Goal: Information Seeking & Learning: Learn about a topic

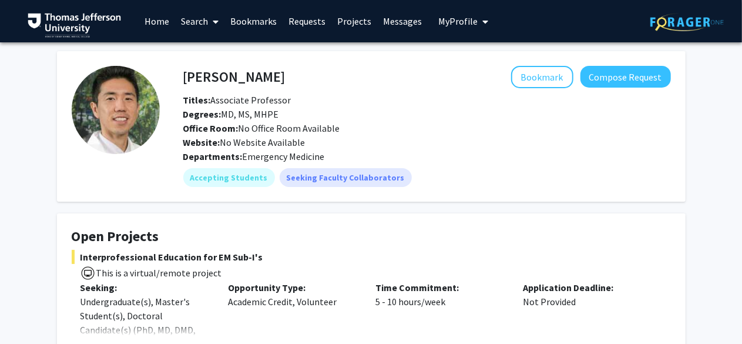
click at [482, 19] on icon "My profile dropdown to access profile and logout" at bounding box center [485, 21] width 6 height 9
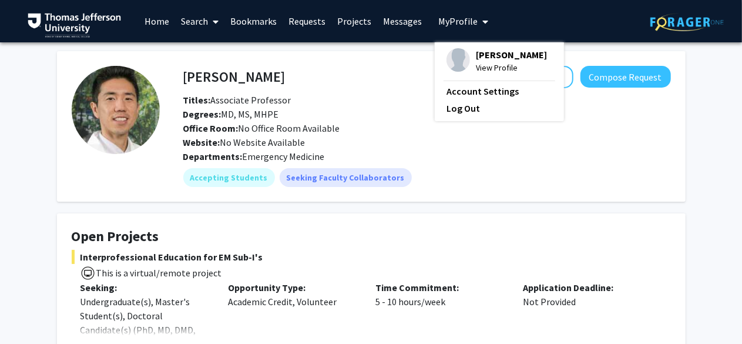
click at [256, 22] on link "Bookmarks" at bounding box center [253, 21] width 58 height 41
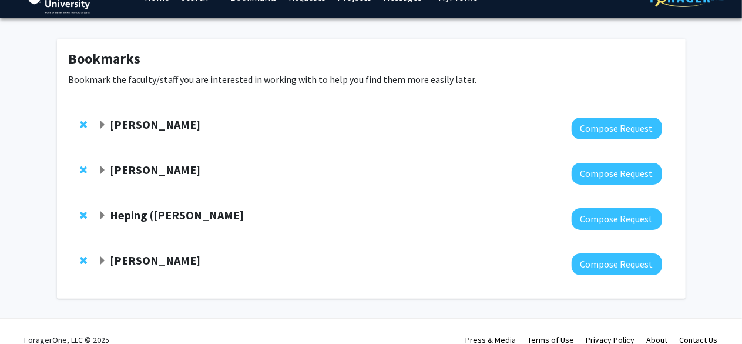
scroll to position [22, 0]
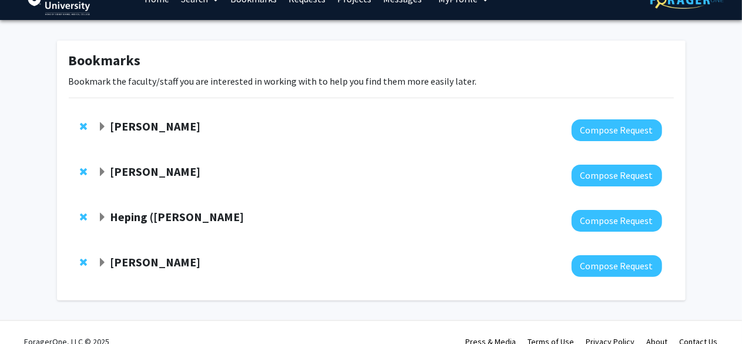
click at [102, 126] on span "Expand Elizabeth Wright-Jin Bookmark" at bounding box center [102, 126] width 9 height 9
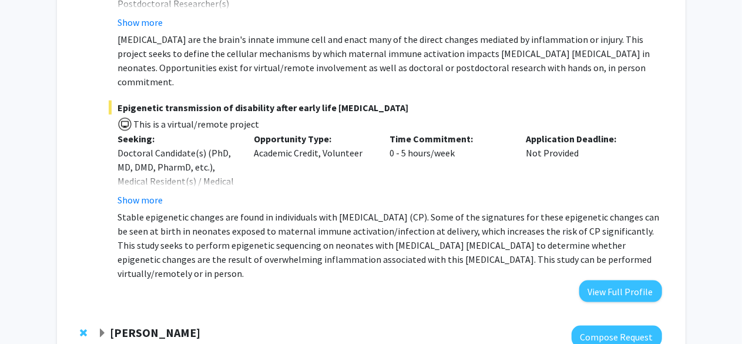
scroll to position [784, 0]
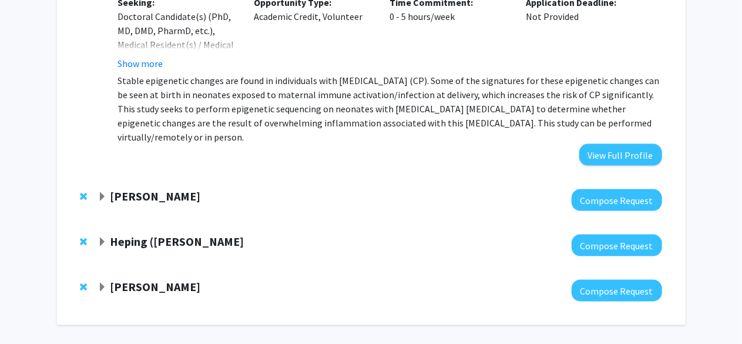
click at [105, 283] on span "Expand Grace Lu-Yao Bookmark" at bounding box center [102, 287] width 9 height 9
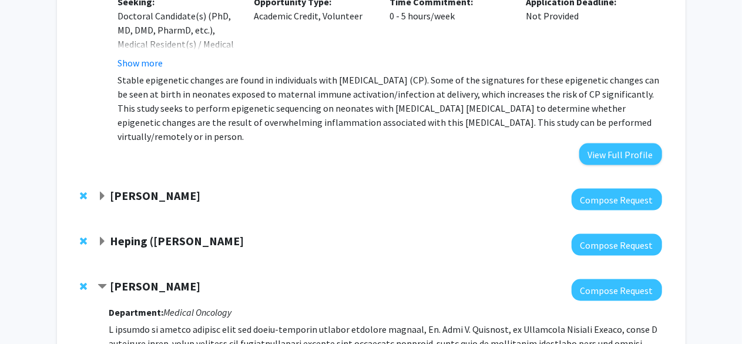
scroll to position [783, 0]
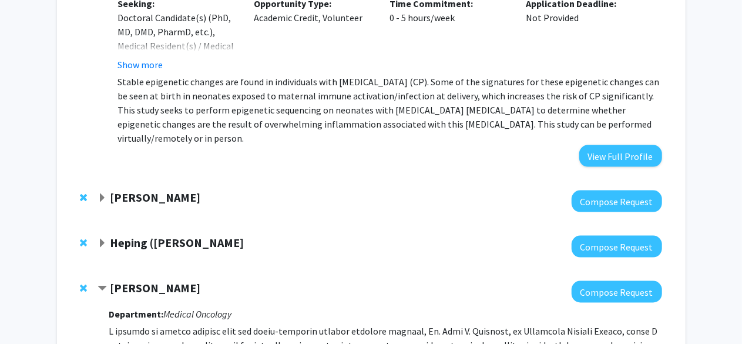
click at [102, 193] on span "Expand Dennis Hand Bookmark" at bounding box center [102, 197] width 9 height 9
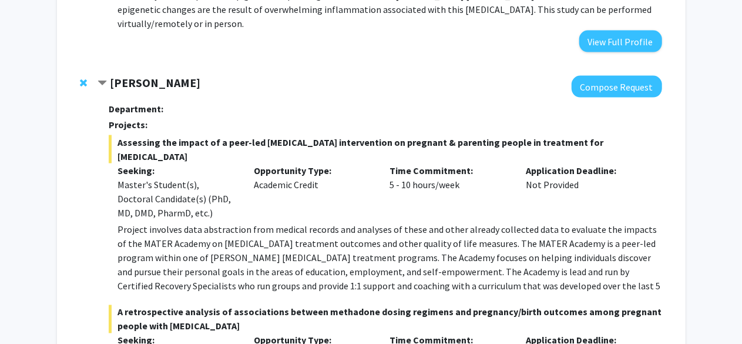
scroll to position [898, 0]
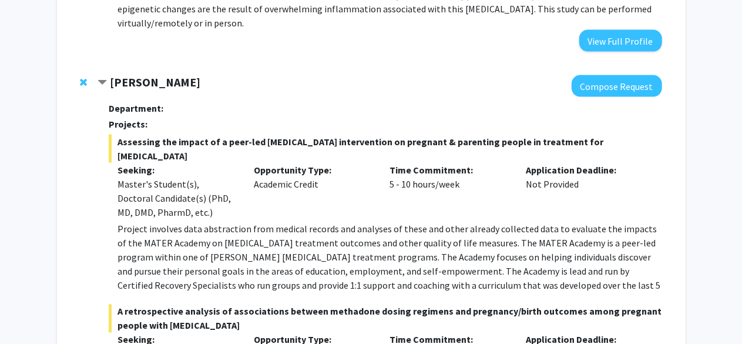
click at [103, 78] on span "Contract Dennis Hand Bookmark" at bounding box center [102, 82] width 9 height 9
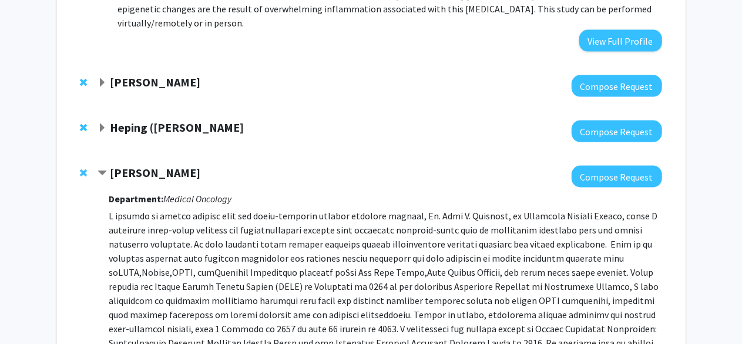
click at [103, 123] on span "Expand Heping (Ann) Sheng Bookmark" at bounding box center [102, 127] width 9 height 9
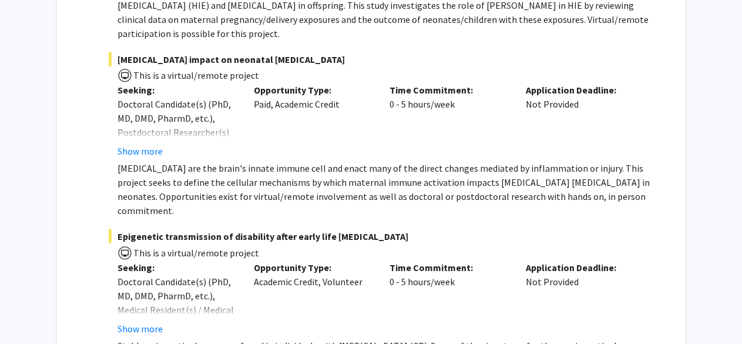
scroll to position [521, 0]
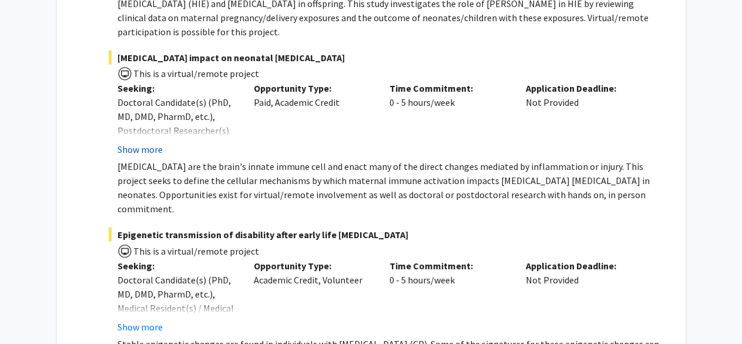
click at [145, 142] on button "Show more" at bounding box center [140, 149] width 45 height 14
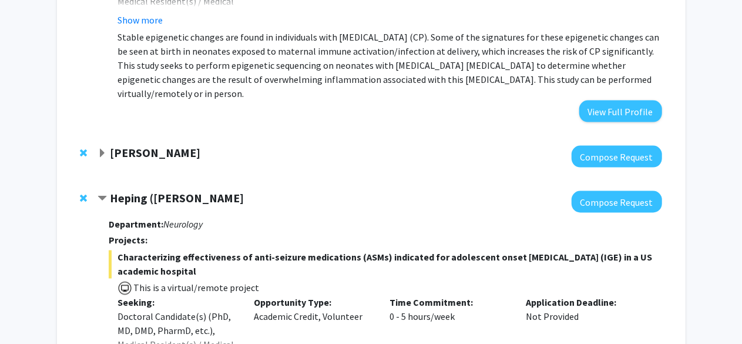
scroll to position [870, 0]
click at [101, 148] on span "Expand Dennis Hand Bookmark" at bounding box center [102, 152] width 9 height 9
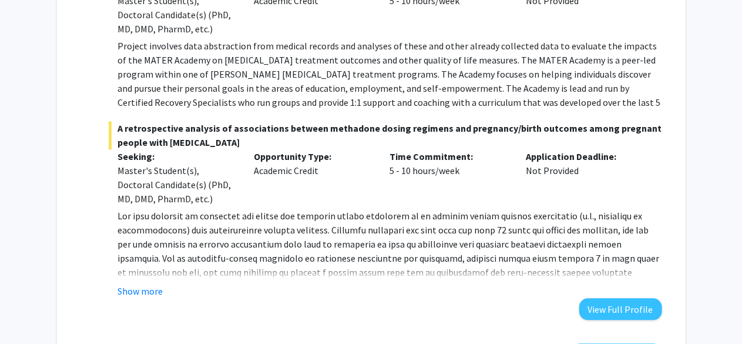
scroll to position [1125, 0]
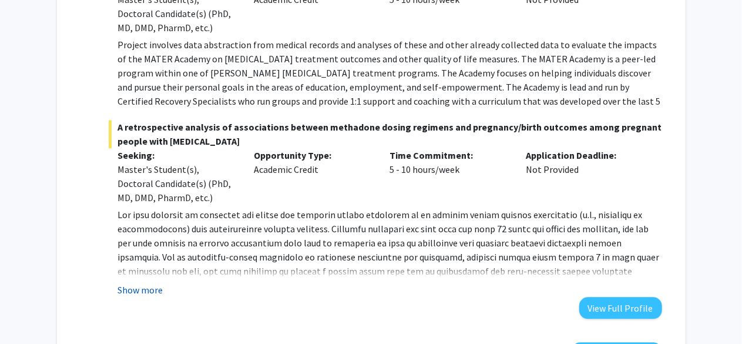
click at [147, 283] on button "Show more" at bounding box center [140, 290] width 45 height 14
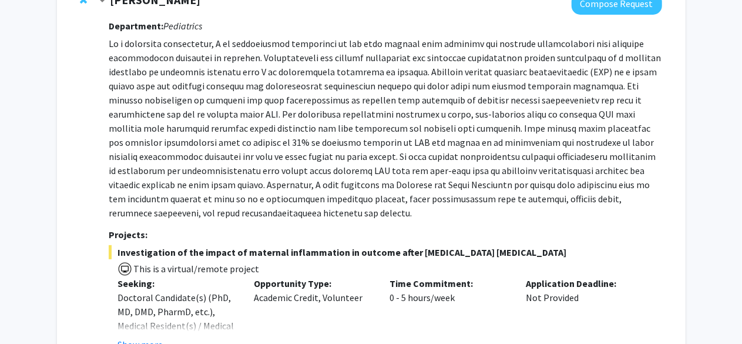
scroll to position [0, 0]
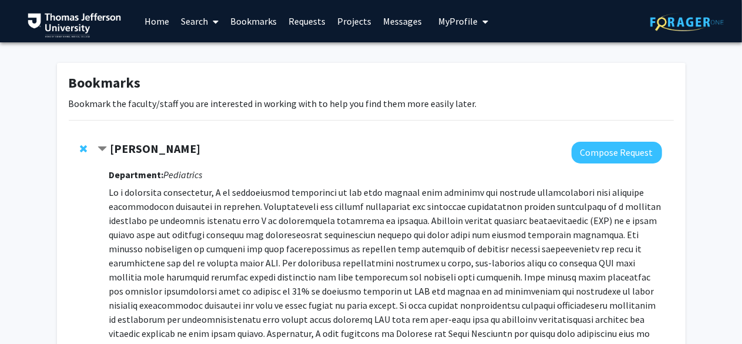
click at [106, 149] on span "Contract Elizabeth Wright-Jin Bookmark" at bounding box center [102, 149] width 9 height 9
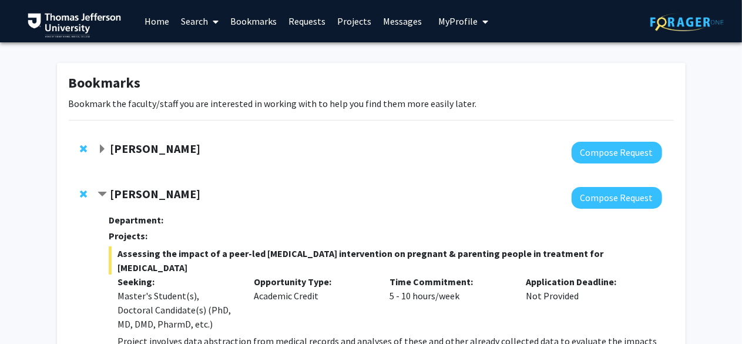
click at [107, 194] on span "Contract Dennis Hand Bookmark" at bounding box center [102, 194] width 9 height 9
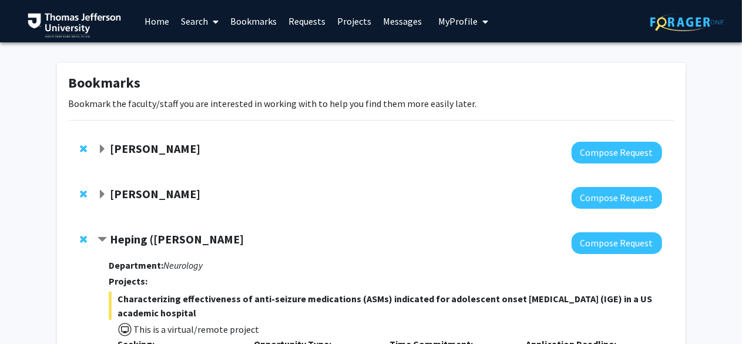
click at [109, 241] on div "Heping ([PERSON_NAME]" at bounding box center [225, 239] width 254 height 15
click at [107, 240] on span "Contract Heping (Ann) Sheng Bookmark" at bounding box center [102, 239] width 9 height 9
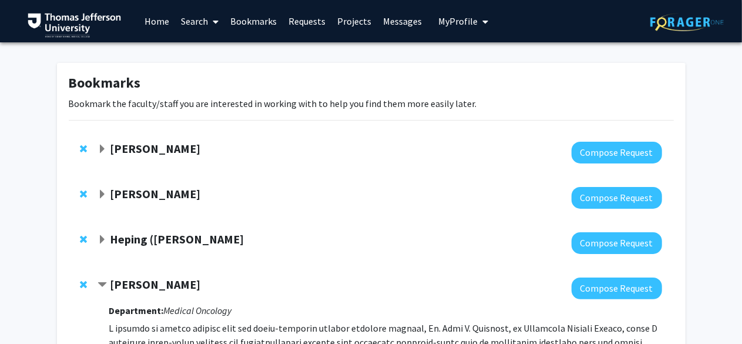
click at [106, 282] on span "Contract Grace Lu-Yao Bookmark" at bounding box center [102, 284] width 9 height 9
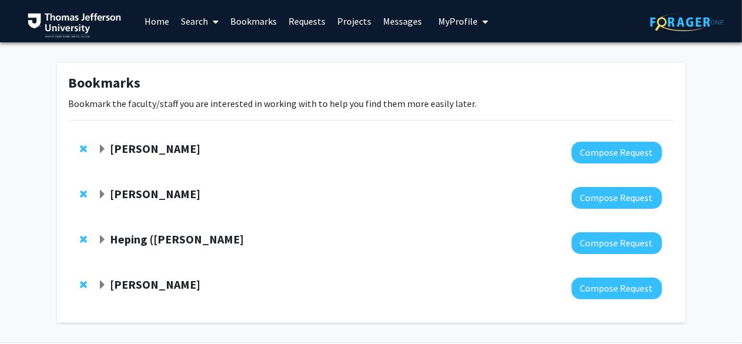
click at [356, 18] on link "Projects" at bounding box center [354, 21] width 46 height 41
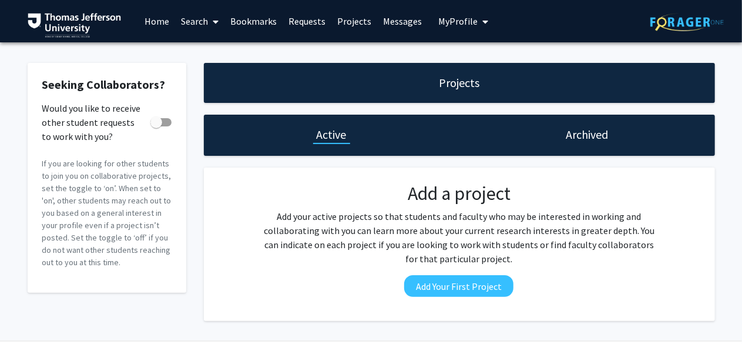
click at [207, 26] on link "Search" at bounding box center [199, 21] width 49 height 41
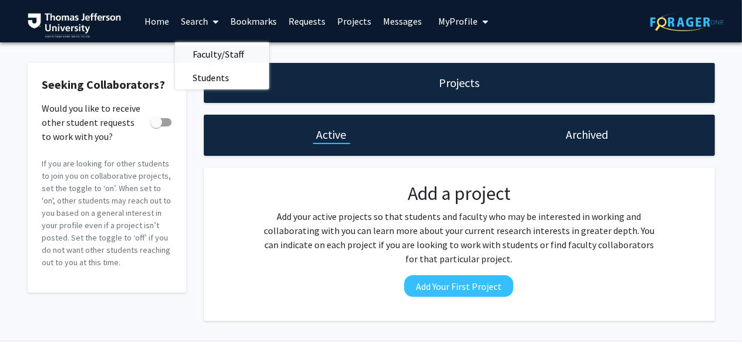
click at [216, 51] on span "Faculty/Staff" at bounding box center [218, 54] width 86 height 24
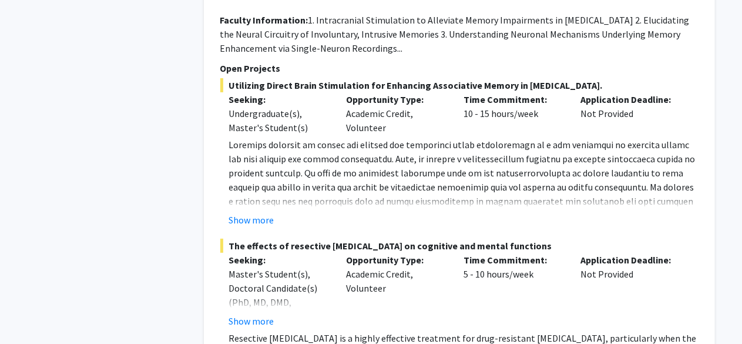
scroll to position [9220, 0]
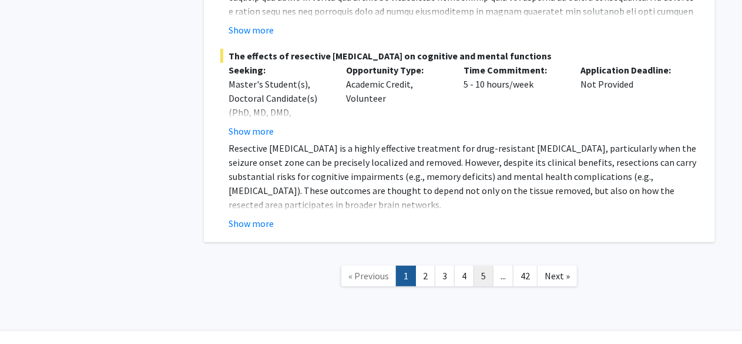
click at [483, 266] on link "5" at bounding box center [484, 276] width 20 height 21
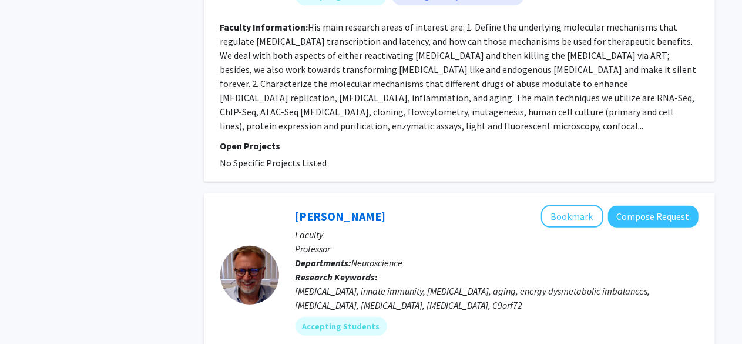
scroll to position [2659, 0]
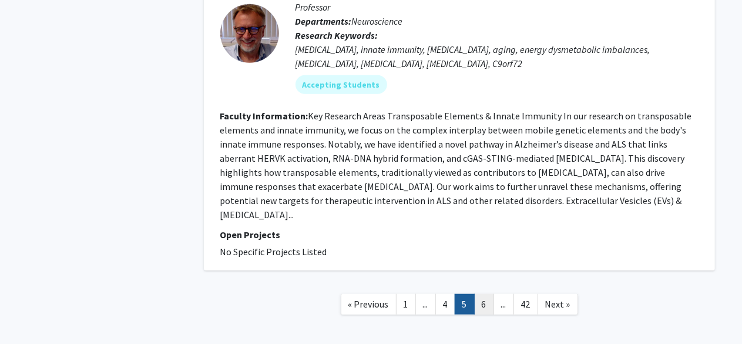
click at [485, 294] on link "6" at bounding box center [484, 304] width 20 height 21
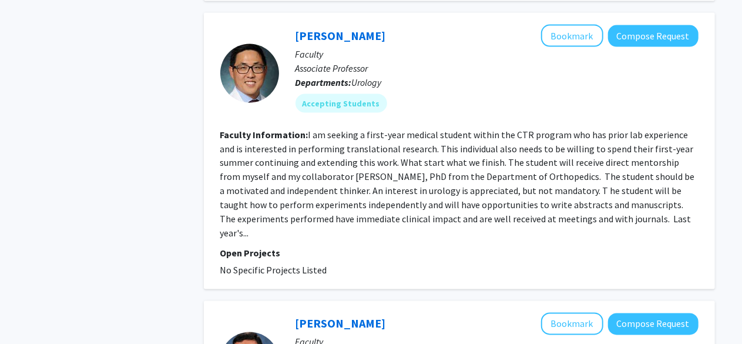
scroll to position [961, 0]
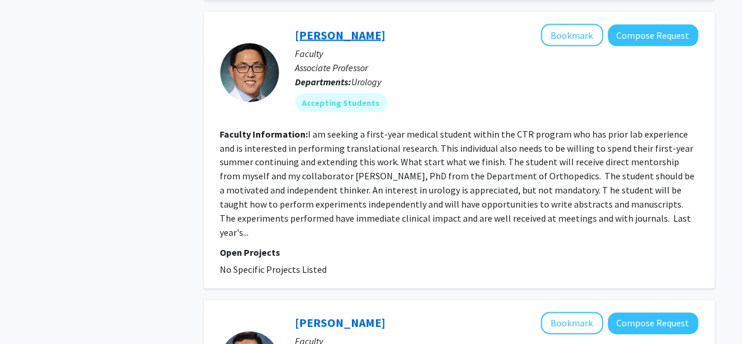
click at [336, 33] on link "Paul Chung" at bounding box center [341, 35] width 90 height 15
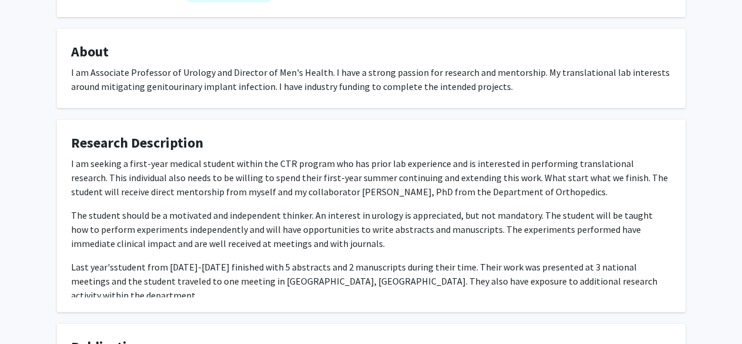
scroll to position [185, 0]
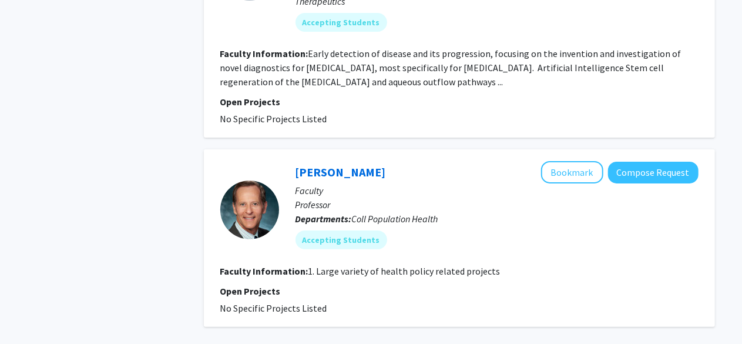
scroll to position [2268, 0]
click at [318, 165] on link "David Nash" at bounding box center [341, 172] width 90 height 15
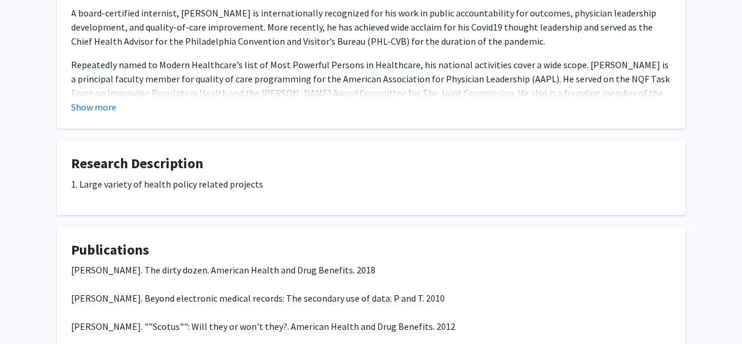
scroll to position [297, 0]
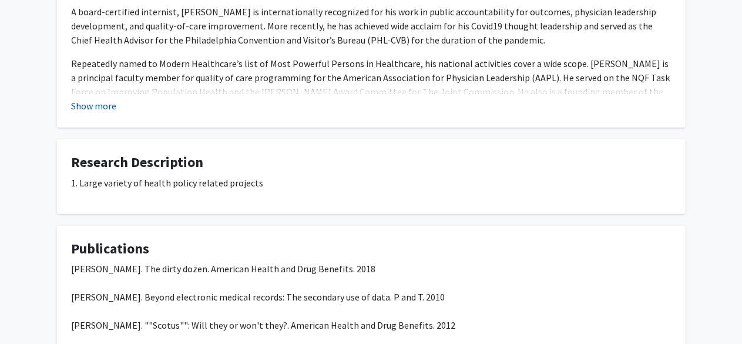
click at [102, 109] on button "Show more" at bounding box center [94, 106] width 45 height 14
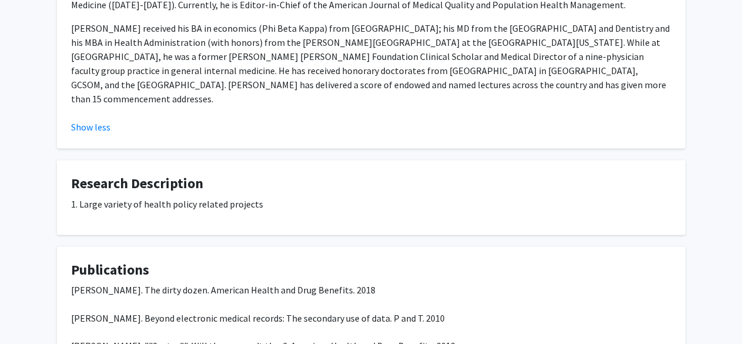
scroll to position [774, 0]
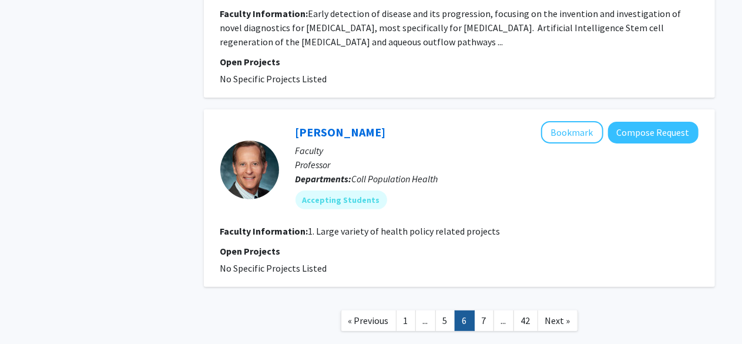
scroll to position [2354, 0]
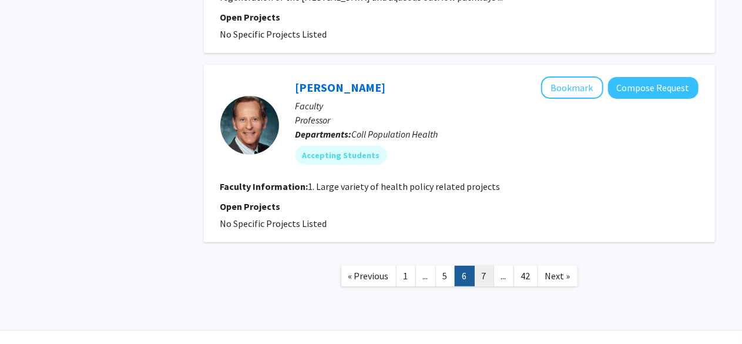
click at [488, 266] on link "7" at bounding box center [484, 276] width 20 height 21
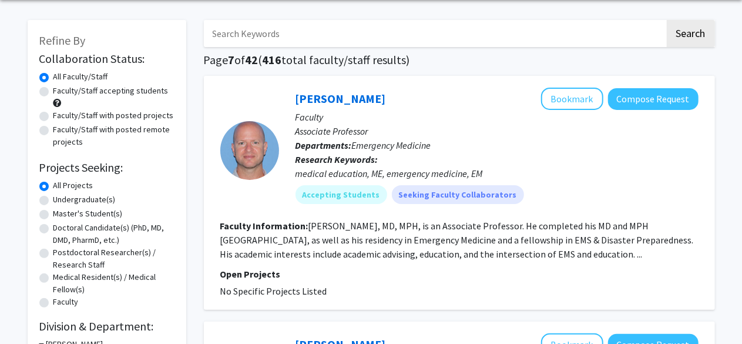
scroll to position [36, 0]
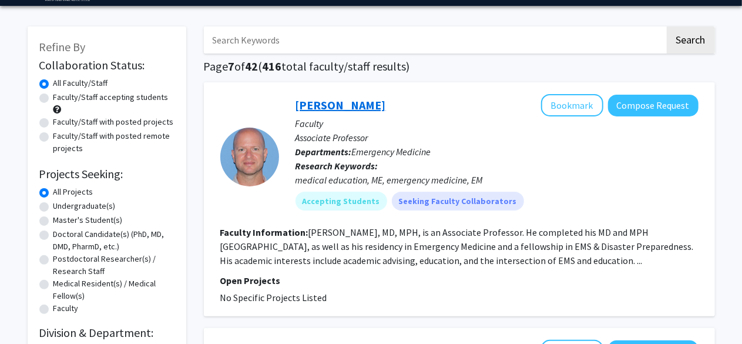
click at [370, 110] on link "Michael Pasirstein" at bounding box center [341, 105] width 90 height 15
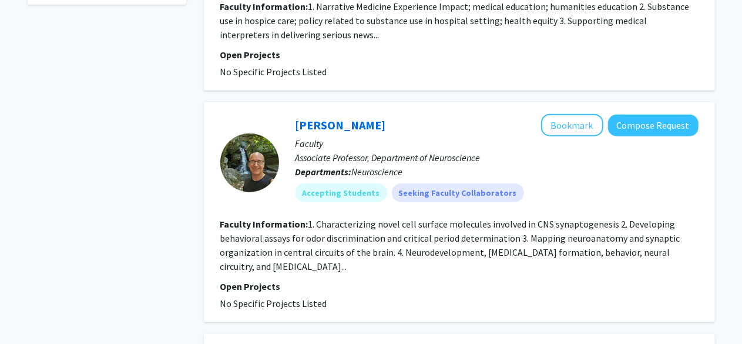
scroll to position [554, 0]
click at [353, 125] on link "Timothy Mosca" at bounding box center [341, 125] width 90 height 15
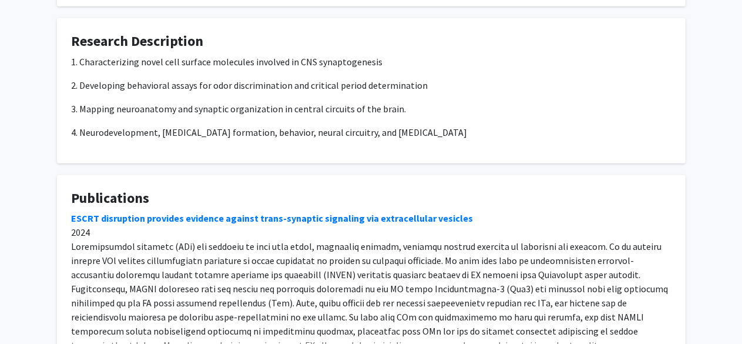
scroll to position [421, 0]
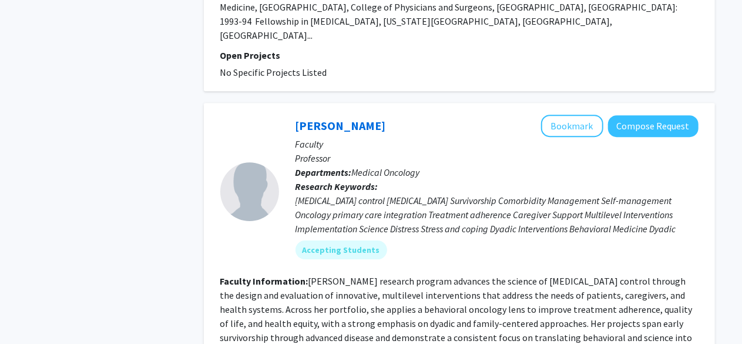
scroll to position [1763, 0]
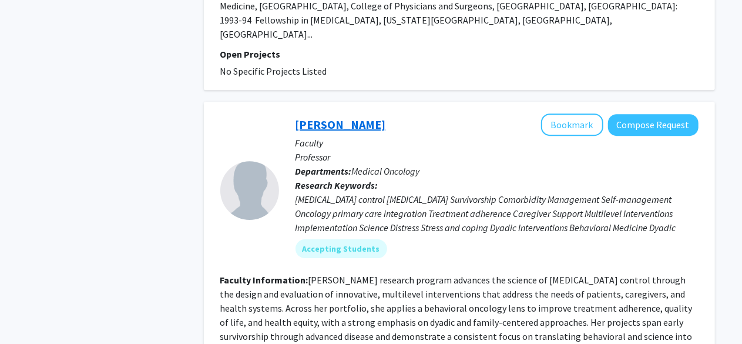
click at [340, 117] on link "Hoda Badr" at bounding box center [341, 124] width 90 height 15
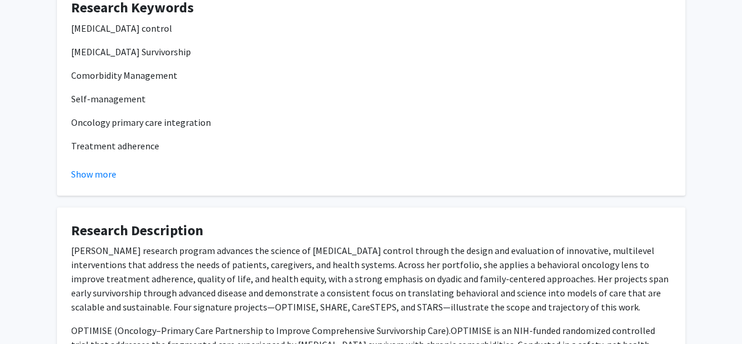
scroll to position [454, 0]
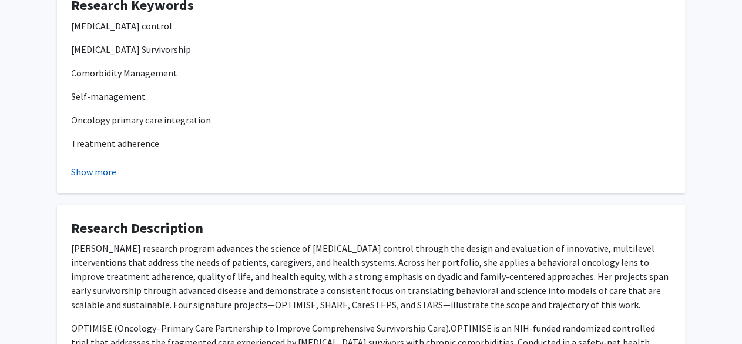
click at [89, 176] on button "Show more" at bounding box center [94, 172] width 45 height 14
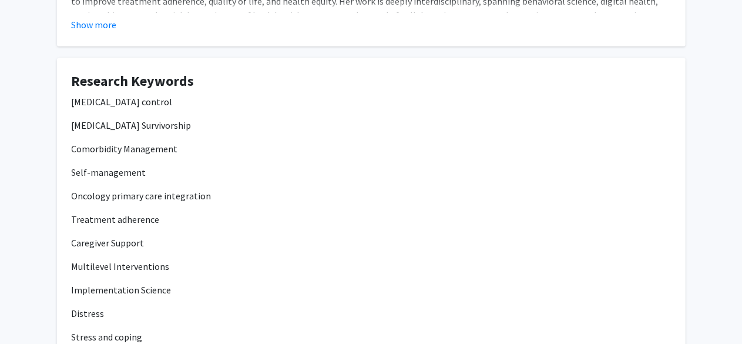
scroll to position [383, 0]
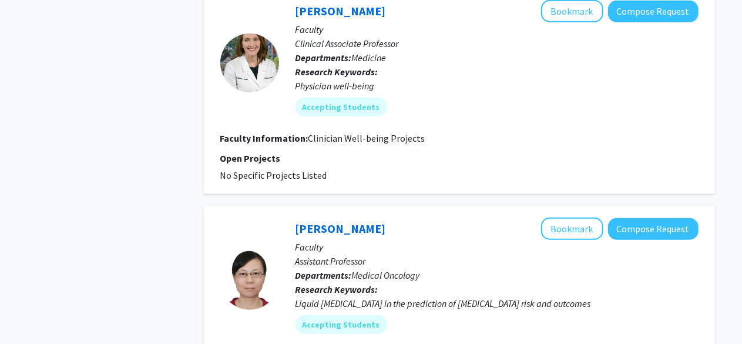
scroll to position [2720, 0]
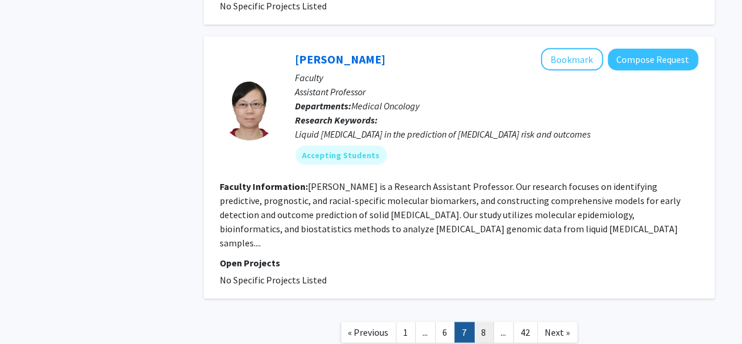
click at [486, 322] on link "8" at bounding box center [484, 332] width 20 height 21
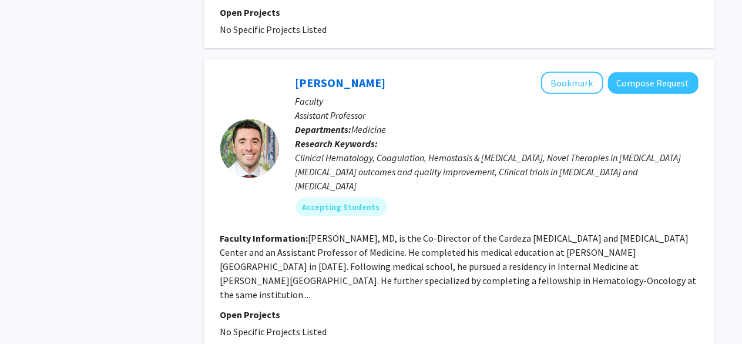
scroll to position [579, 0]
click at [353, 75] on link "Ruben Rhoades" at bounding box center [341, 82] width 90 height 15
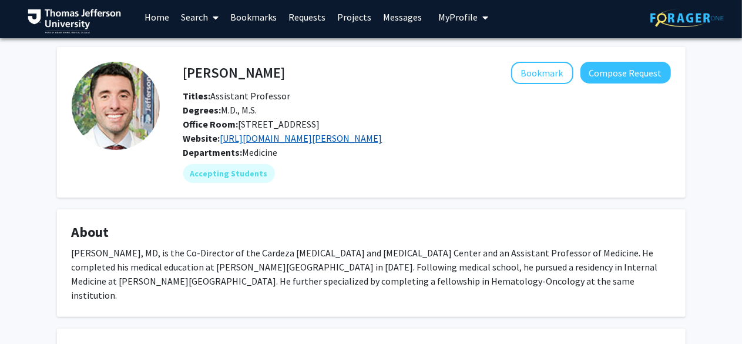
scroll to position [5, 0]
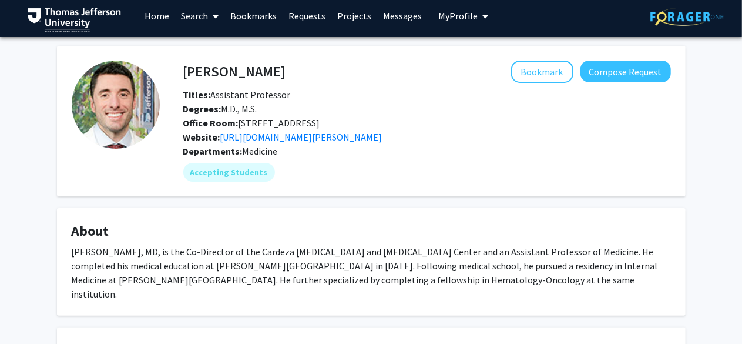
click at [380, 231] on fg-card "About Ruben Rhoades, MD, is the Co-Director of the Cardeza Hemophilia and Throm…" at bounding box center [371, 262] width 629 height 108
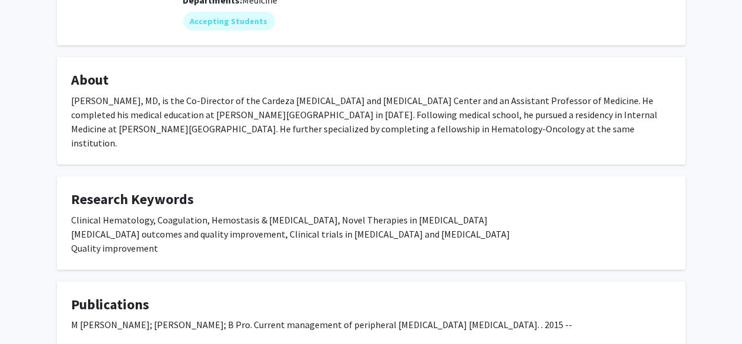
scroll to position [158, 0]
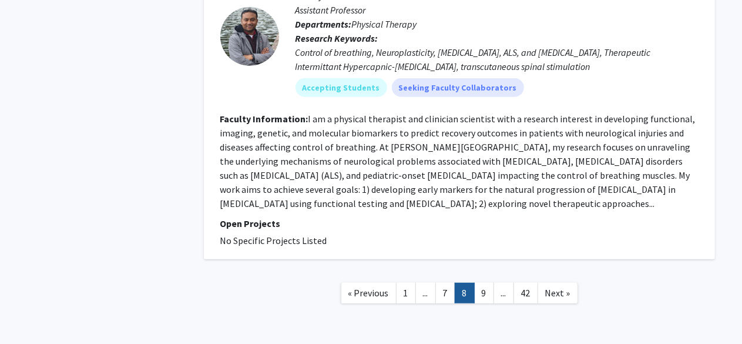
scroll to position [2575, 0]
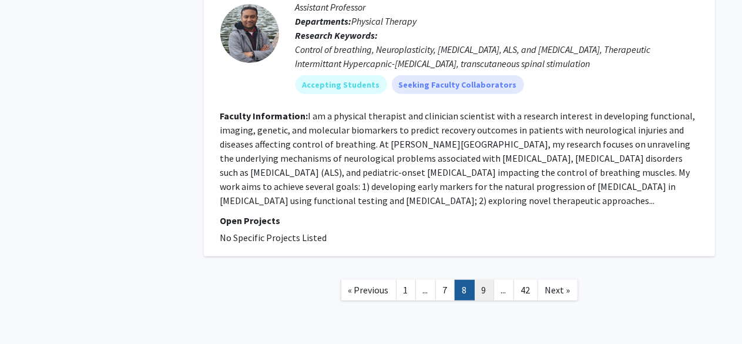
click at [489, 280] on link "9" at bounding box center [484, 290] width 20 height 21
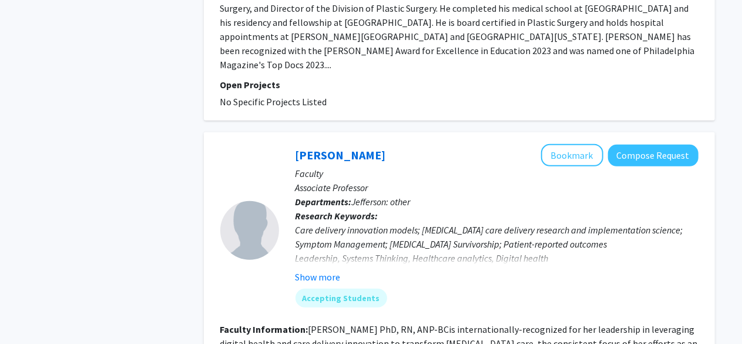
scroll to position [2650, 0]
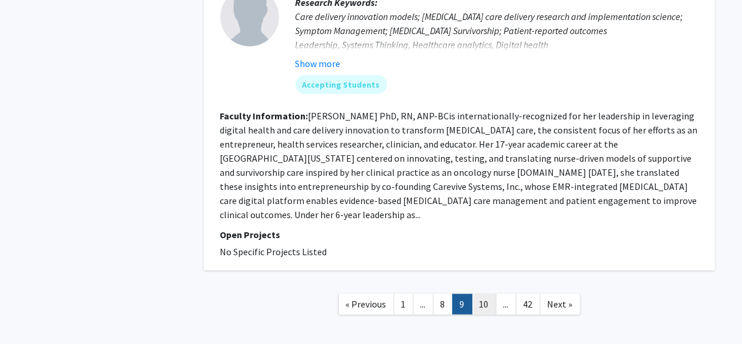
click at [491, 294] on link "10" at bounding box center [484, 304] width 25 height 21
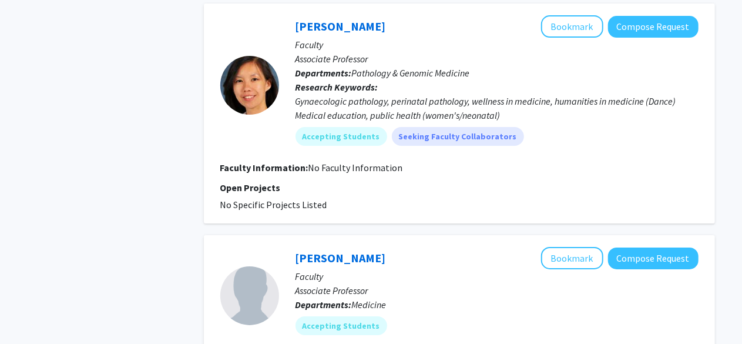
scroll to position [2264, 0]
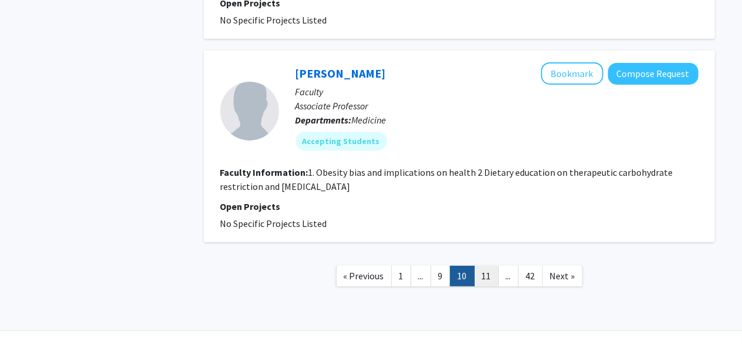
click at [485, 266] on link "11" at bounding box center [486, 276] width 25 height 21
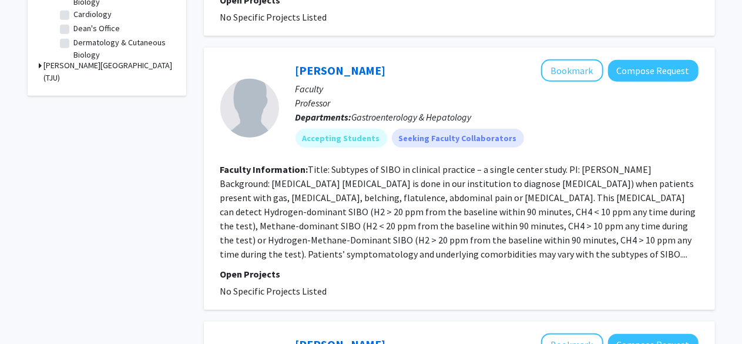
scroll to position [471, 0]
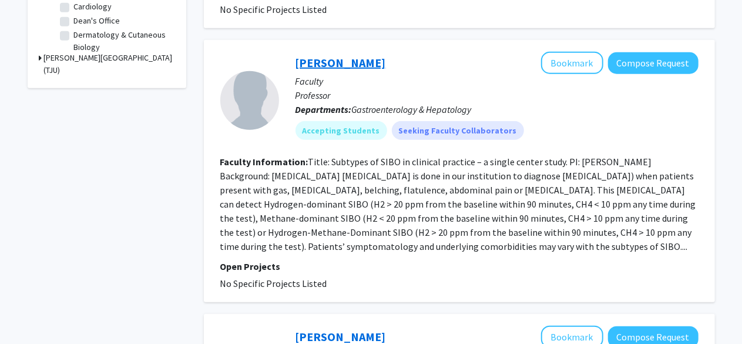
click at [344, 69] on link "Monjur Ahmed" at bounding box center [341, 62] width 90 height 15
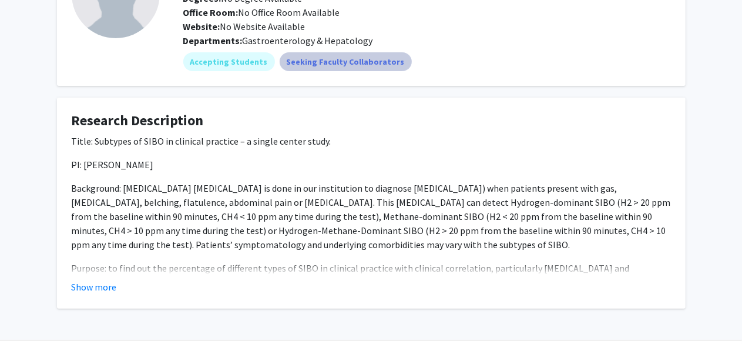
scroll to position [118, 0]
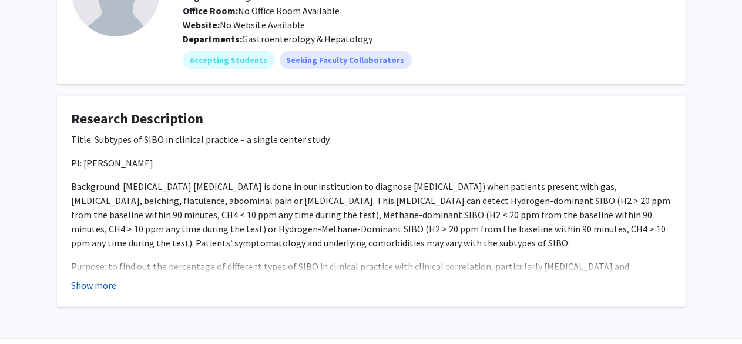
click at [102, 284] on button "Show more" at bounding box center [94, 285] width 45 height 14
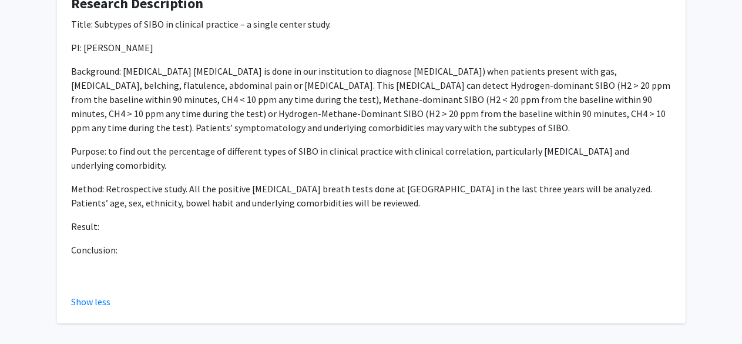
scroll to position [233, 0]
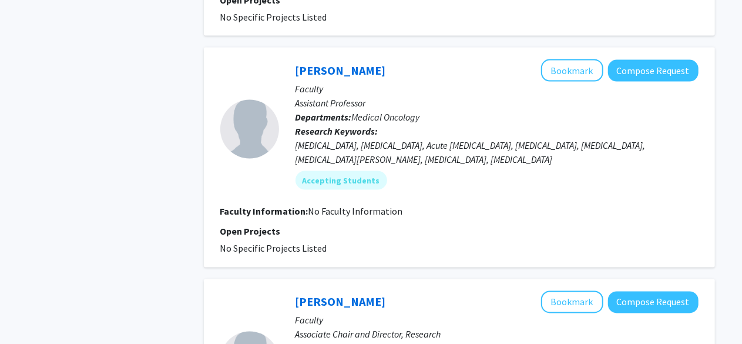
scroll to position [927, 0]
click at [355, 70] on link "Chetan Jeurkar" at bounding box center [341, 69] width 90 height 15
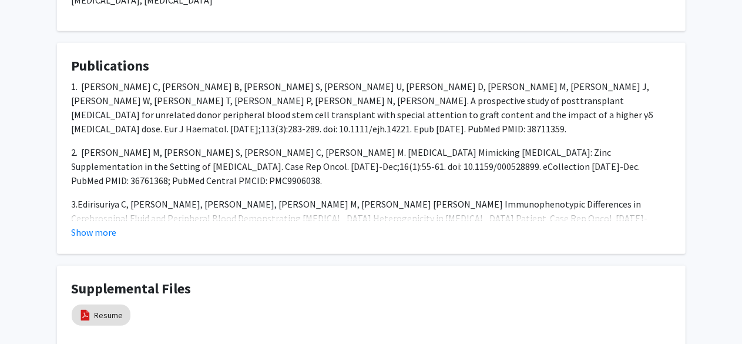
scroll to position [271, 0]
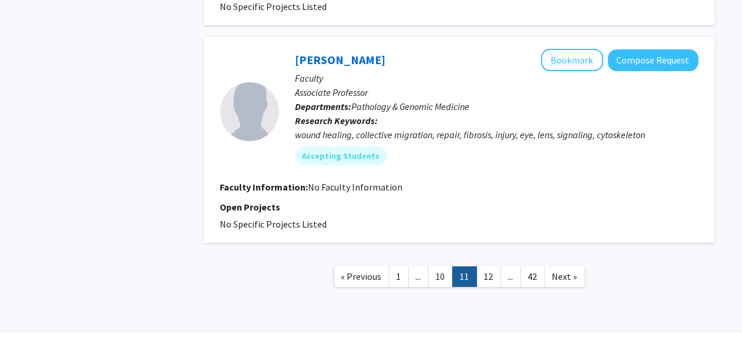
scroll to position [2067, 0]
click at [494, 278] on link "12" at bounding box center [488, 276] width 25 height 21
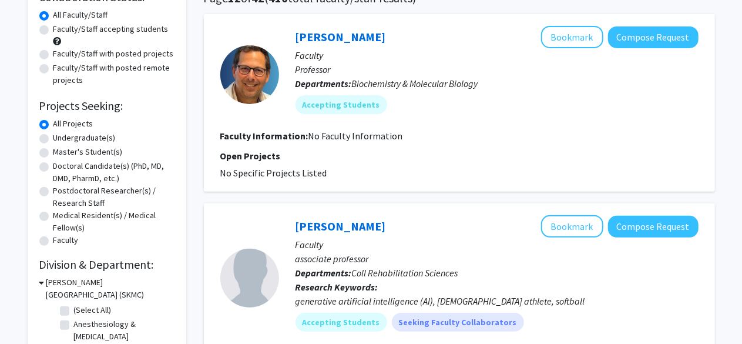
scroll to position [104, 0]
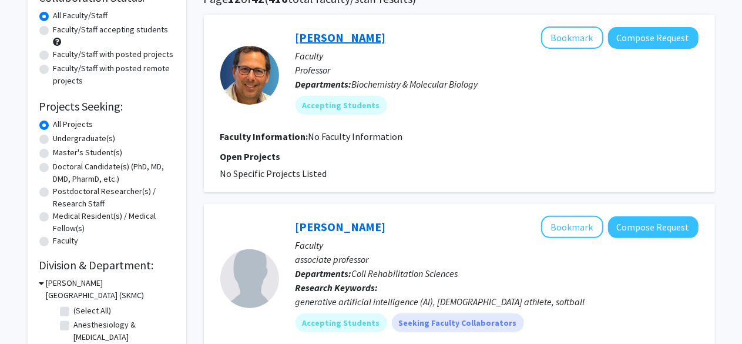
click at [336, 33] on link "Michael Root" at bounding box center [341, 37] width 90 height 15
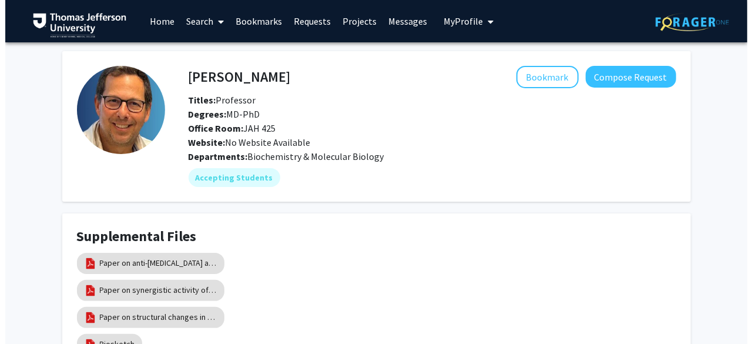
scroll to position [111, 0]
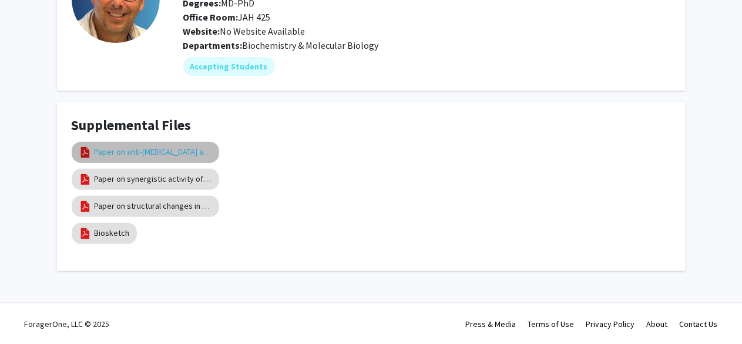
click at [139, 149] on link "Paper on anti-HIV activity of one class of broadly neutralizing antibodies" at bounding box center [154, 152] width 118 height 12
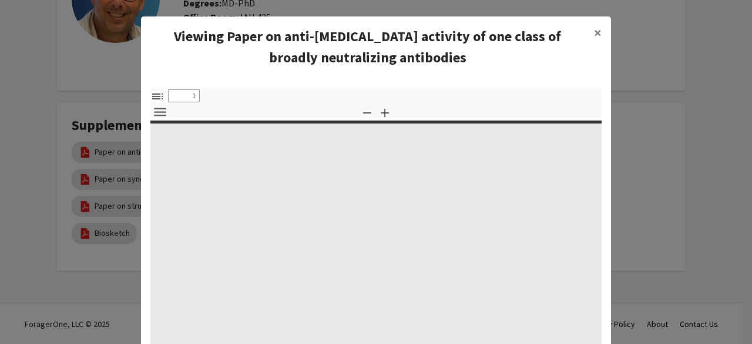
select select "custom"
type input "0"
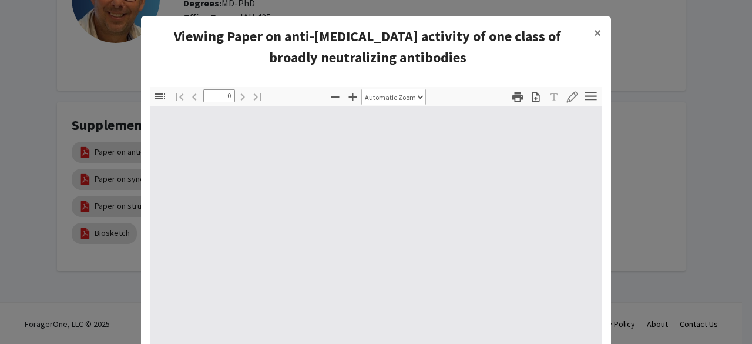
select select "custom"
type input "1"
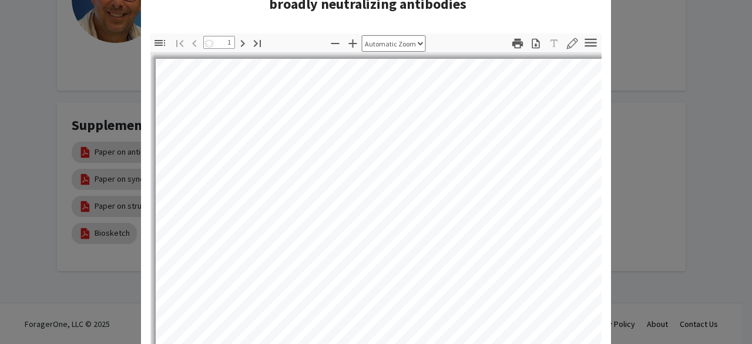
select select "auto"
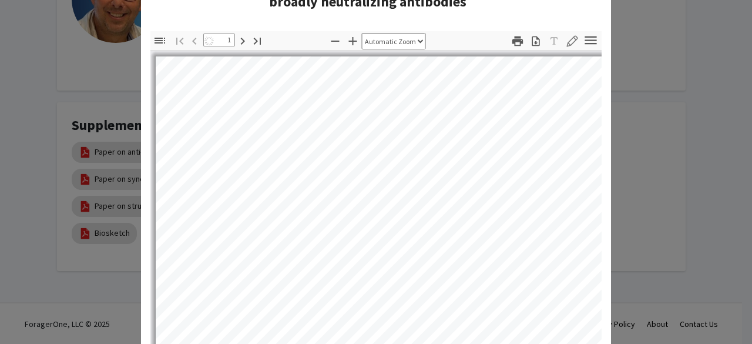
scroll to position [0, 7]
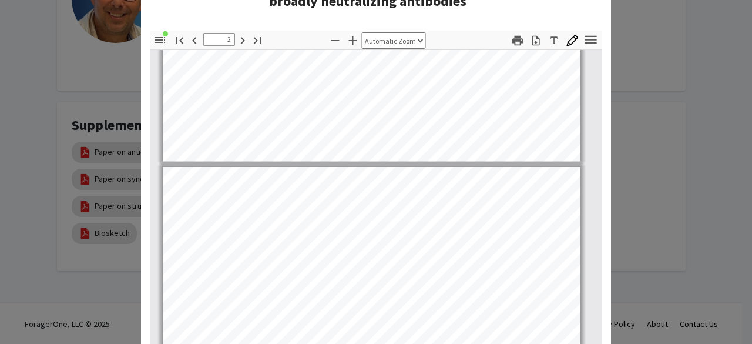
type input "1"
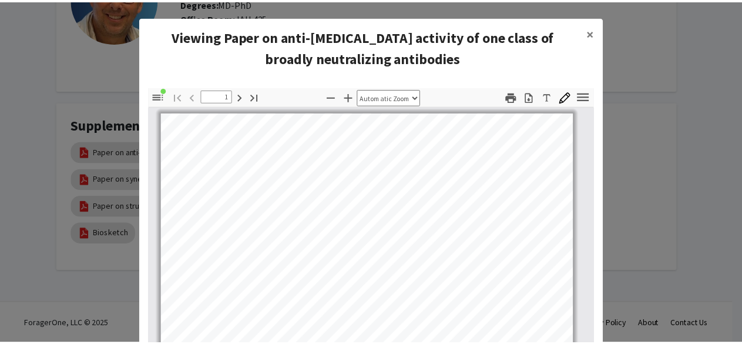
scroll to position [1, 0]
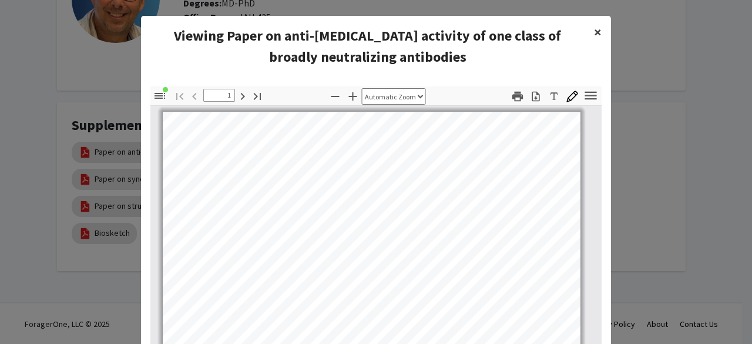
click at [594, 32] on span "×" at bounding box center [598, 32] width 8 height 18
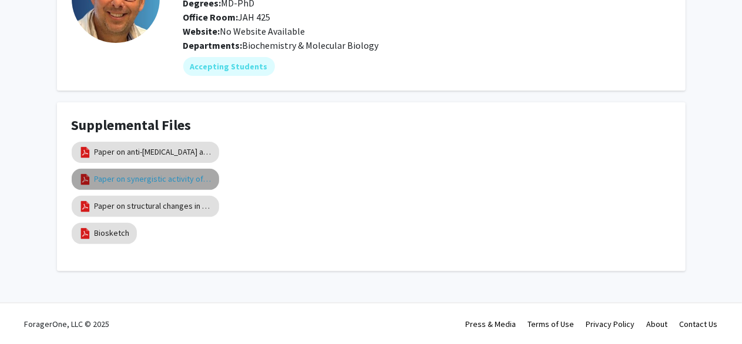
click at [163, 183] on link "Paper on synergistic activity of HIV entry inhibitors" at bounding box center [154, 179] width 118 height 12
select select "custom"
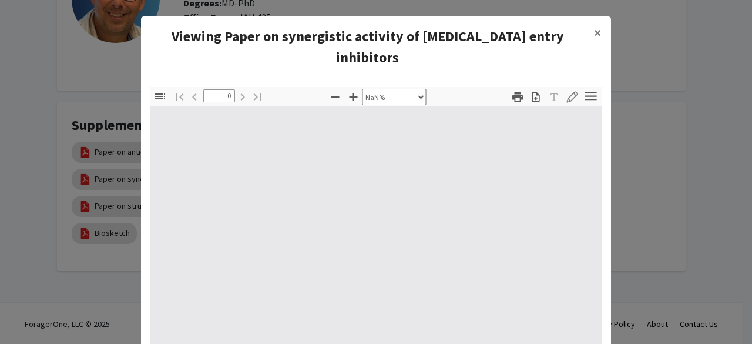
type input "1"
select select "auto"
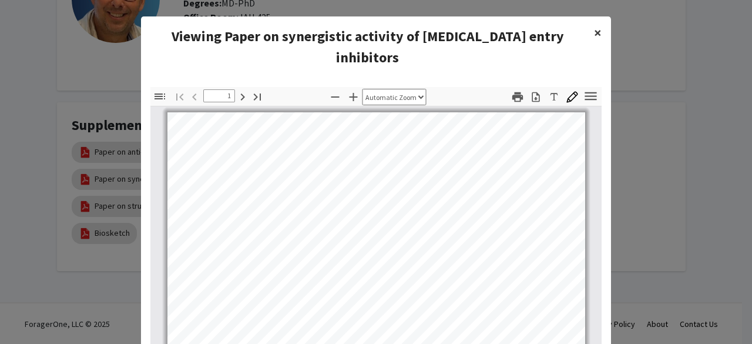
click at [594, 32] on span "×" at bounding box center [598, 33] width 8 height 18
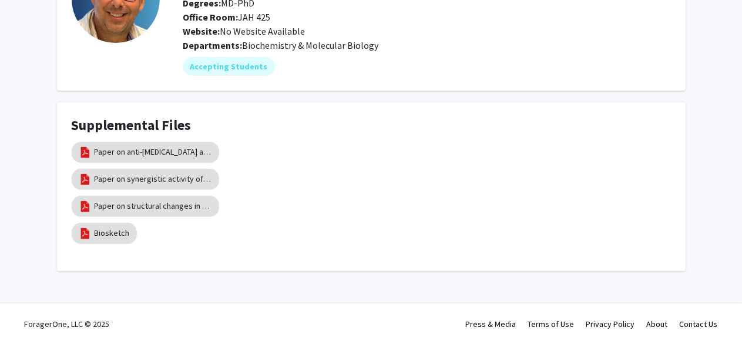
scroll to position [12, 0]
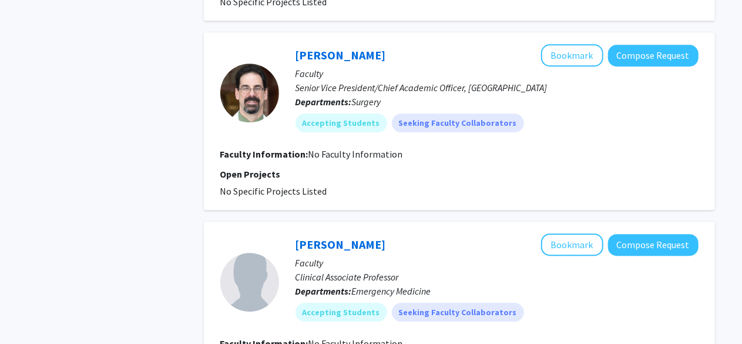
scroll to position [1841, 0]
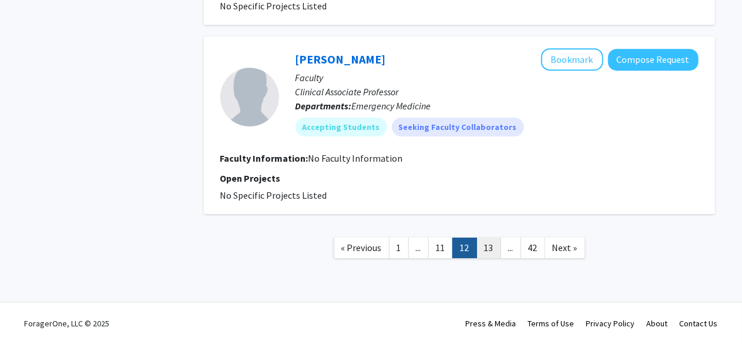
click at [485, 247] on link "13" at bounding box center [488, 247] width 25 height 21
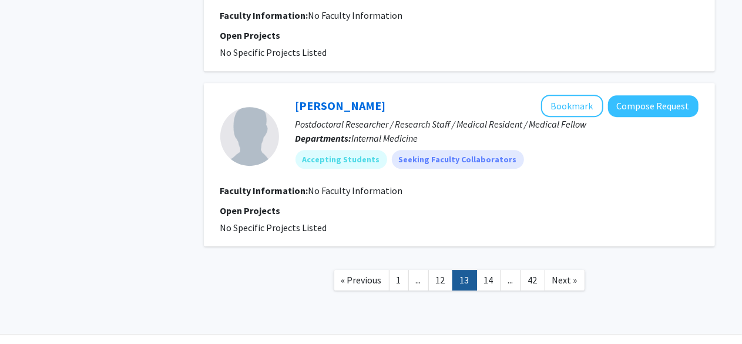
scroll to position [1743, 0]
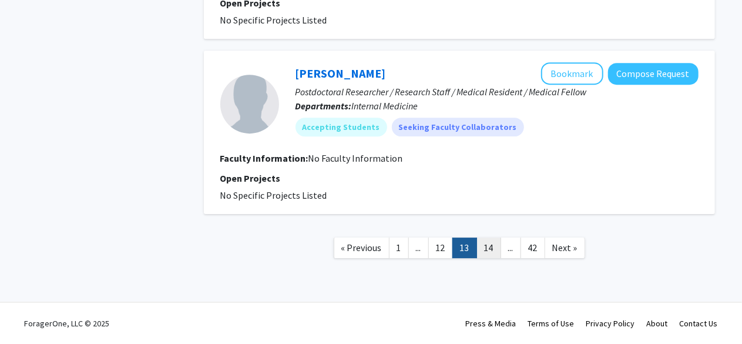
click at [489, 251] on link "14" at bounding box center [488, 247] width 25 height 21
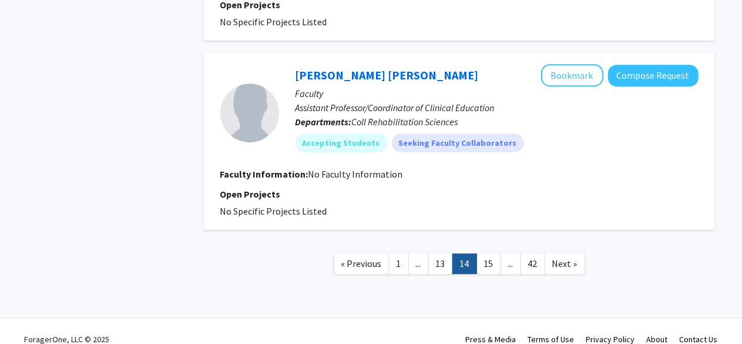
scroll to position [1743, 0]
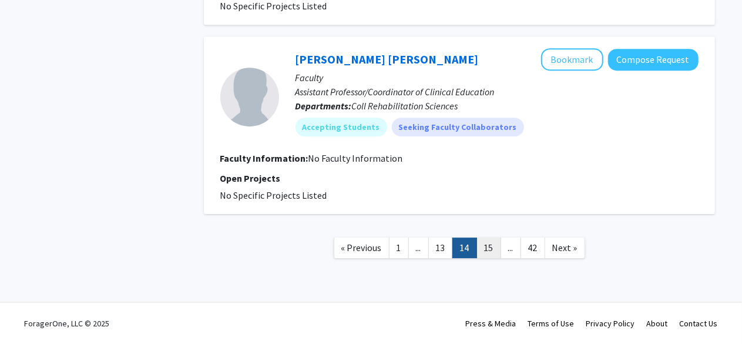
click at [490, 254] on link "15" at bounding box center [488, 247] width 25 height 21
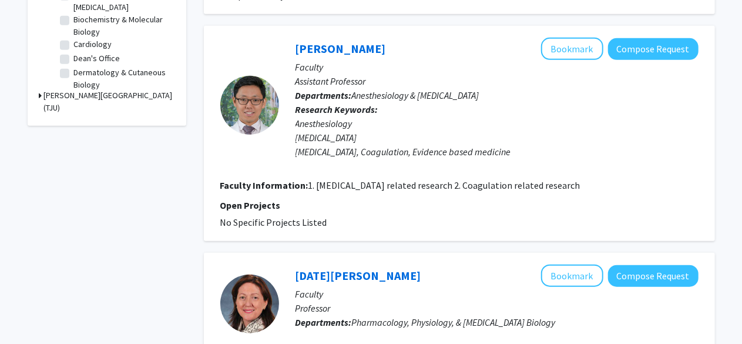
scroll to position [318, 0]
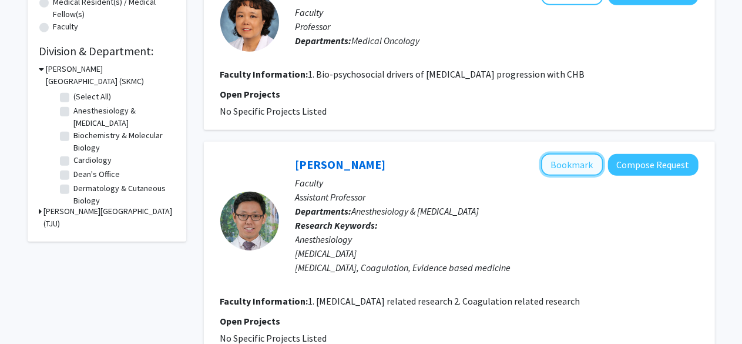
click at [575, 172] on button "Bookmark" at bounding box center [572, 164] width 62 height 22
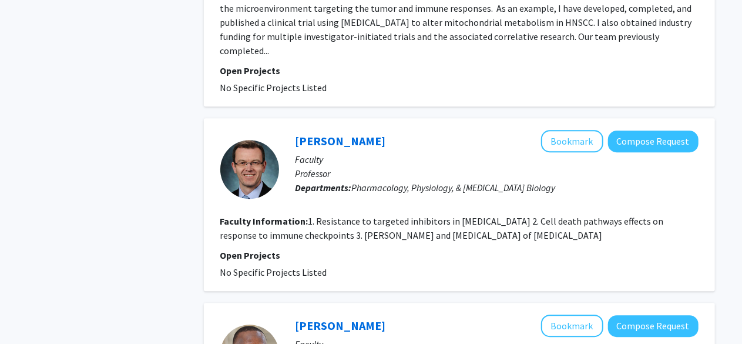
scroll to position [1482, 0]
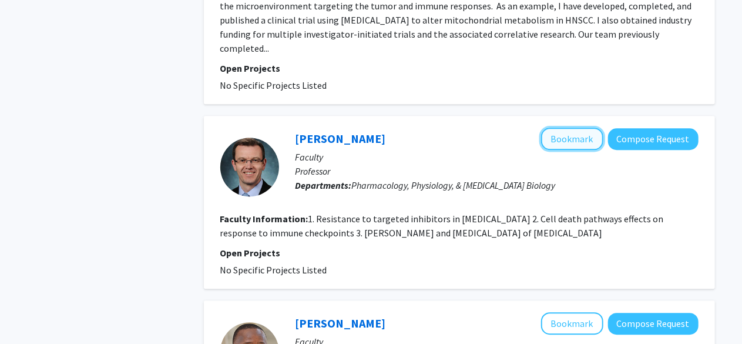
click at [576, 139] on button "Bookmark" at bounding box center [572, 138] width 62 height 22
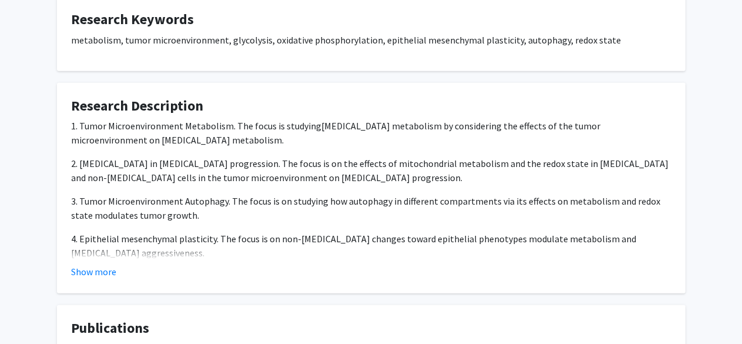
scroll to position [355, 0]
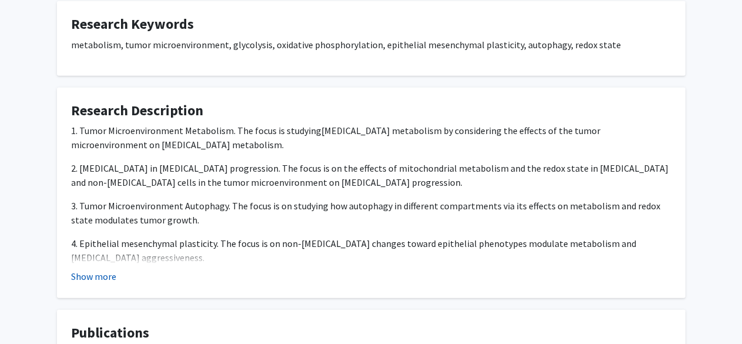
click at [100, 277] on button "Show more" at bounding box center [94, 276] width 45 height 14
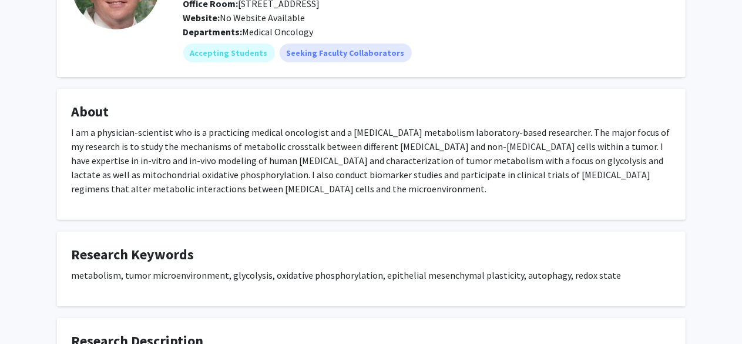
scroll to position [0, 0]
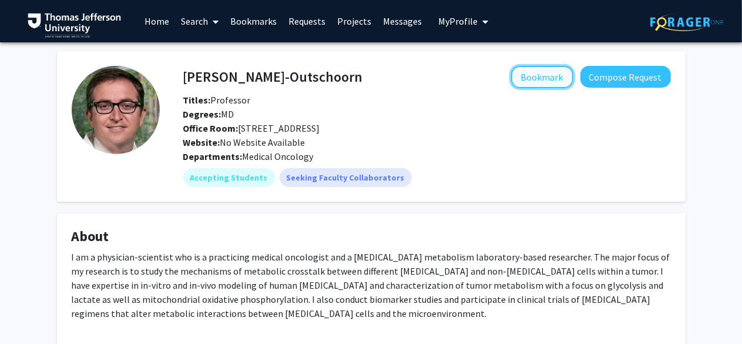
click at [554, 71] on button "Bookmark" at bounding box center [542, 77] width 62 height 22
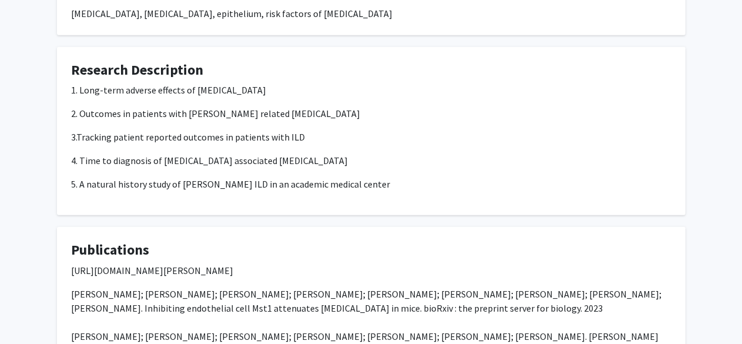
scroll to position [411, 0]
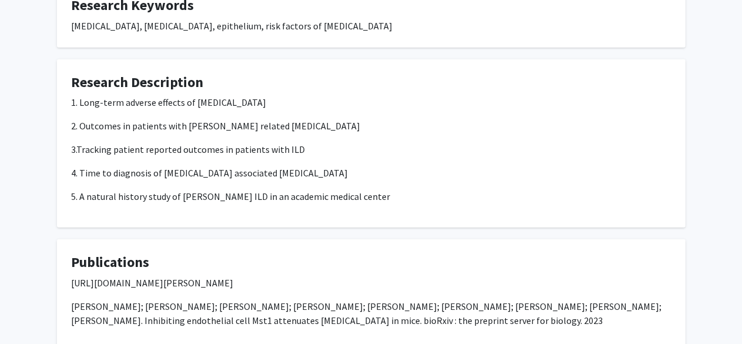
click at [383, 161] on div "1. Long-term adverse effects of oxygen therapy 2. Outcomes in patients with Sjo…" at bounding box center [371, 149] width 599 height 108
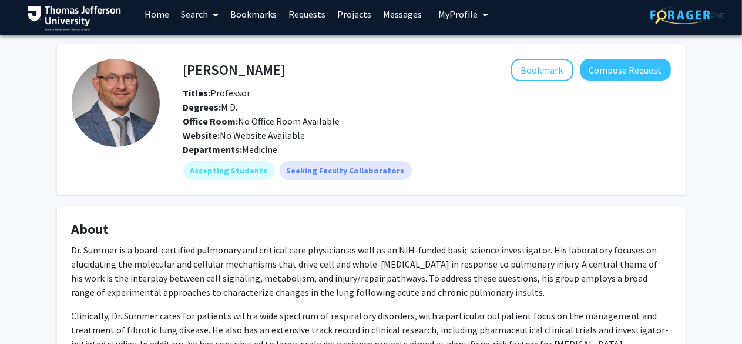
scroll to position [0, 0]
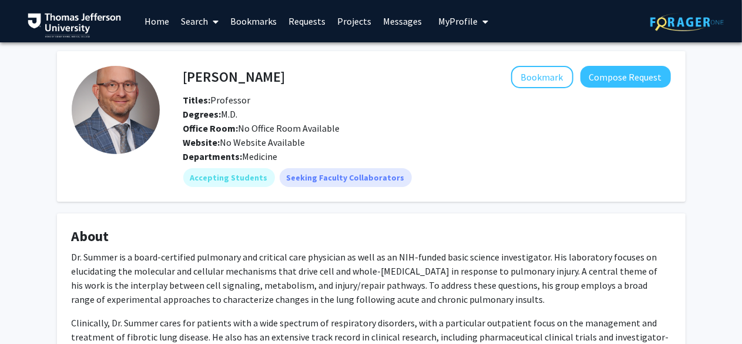
click at [566, 91] on div "Ross Summer Bookmark Compose Request Titles: Professor Degrees: M.D. Office Roo…" at bounding box center [426, 107] width 505 height 83
click at [553, 78] on button "Bookmark" at bounding box center [542, 77] width 62 height 22
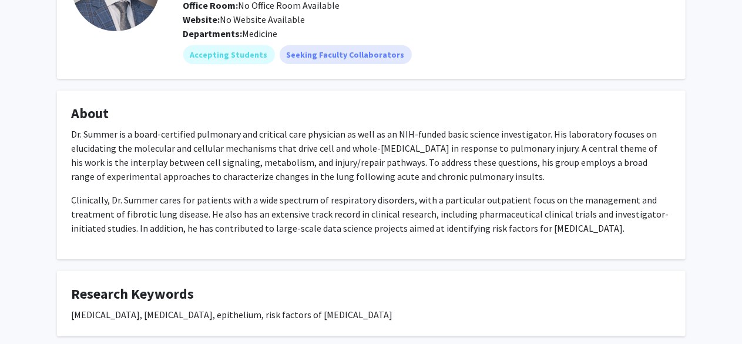
scroll to position [123, 0]
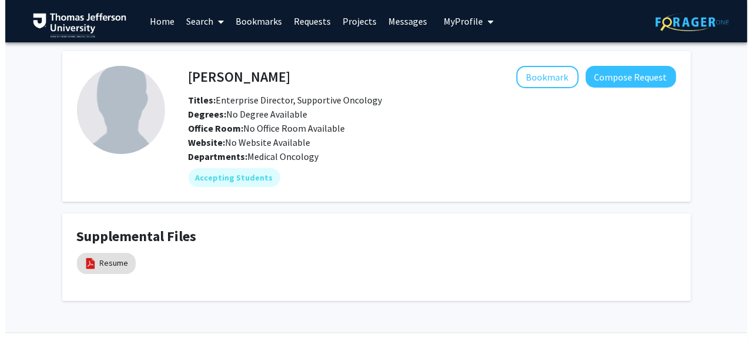
scroll to position [30, 0]
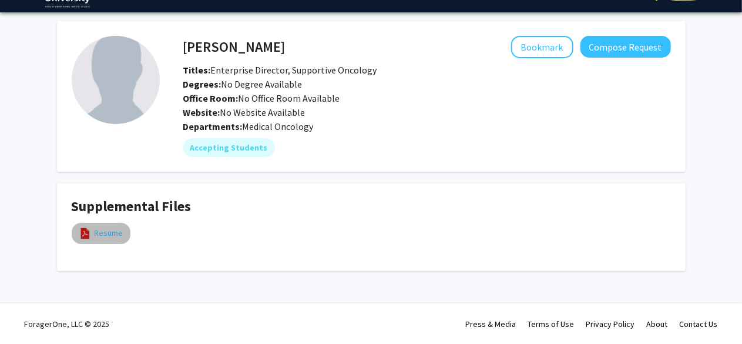
click at [102, 237] on link "Resume" at bounding box center [109, 233] width 29 height 12
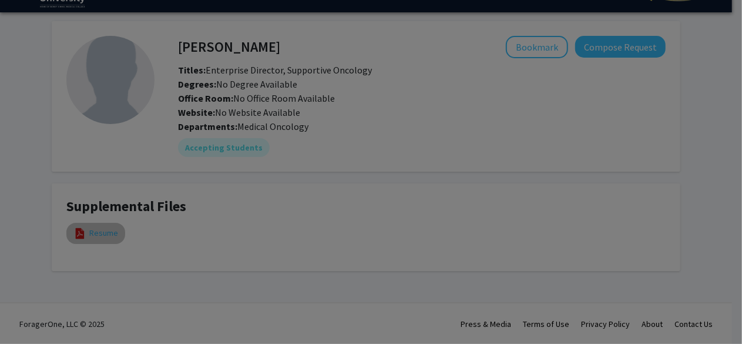
select select "custom"
type input "0"
select select "custom"
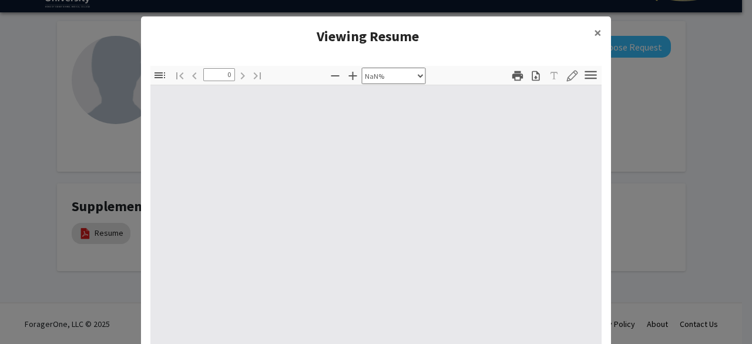
type input "1"
select select "auto"
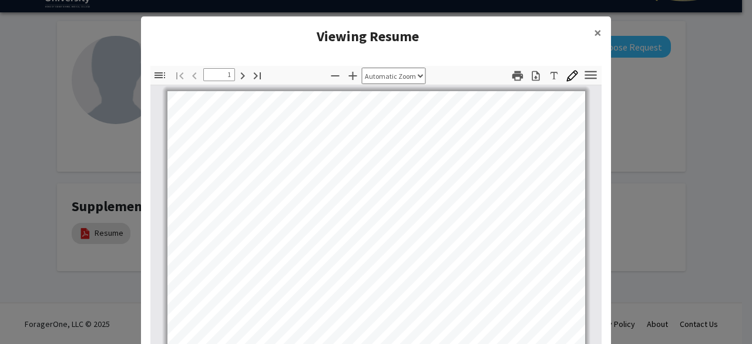
scroll to position [0, 0]
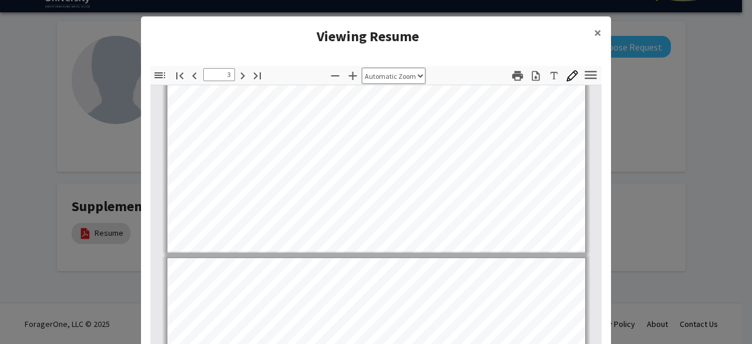
type input "4"
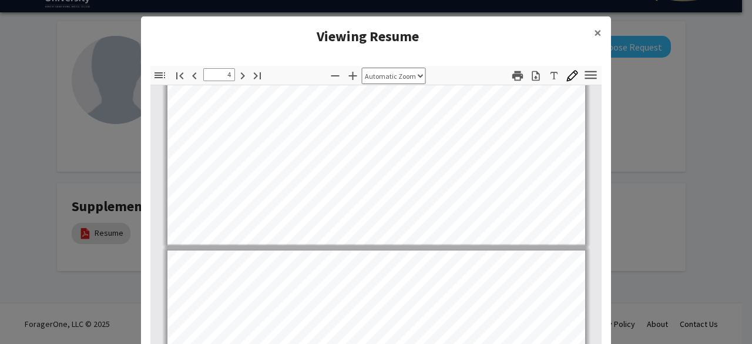
scroll to position [1483, 0]
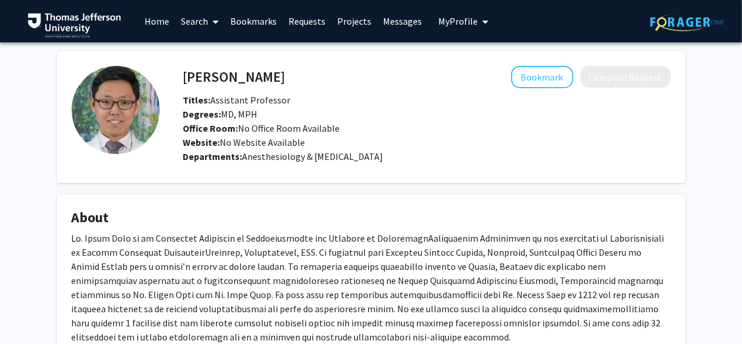
click at [247, 24] on link "Bookmarks" at bounding box center [253, 21] width 58 height 41
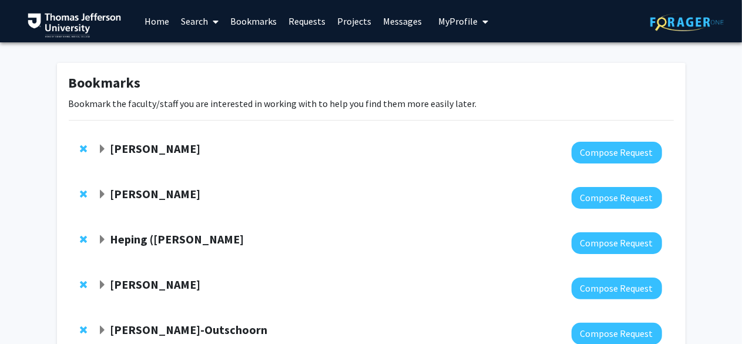
scroll to position [130, 0]
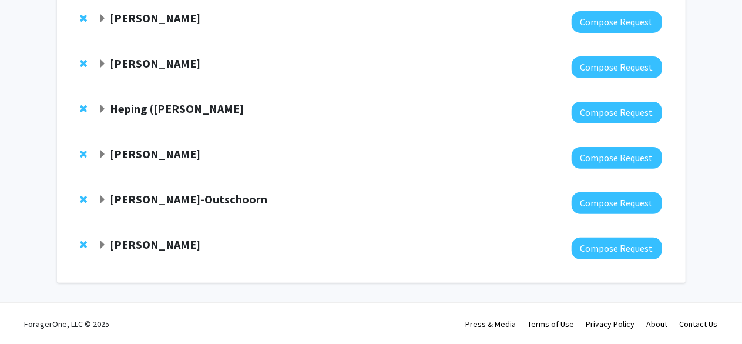
click at [101, 247] on span "Expand Ross Summer Bookmark" at bounding box center [102, 244] width 9 height 9
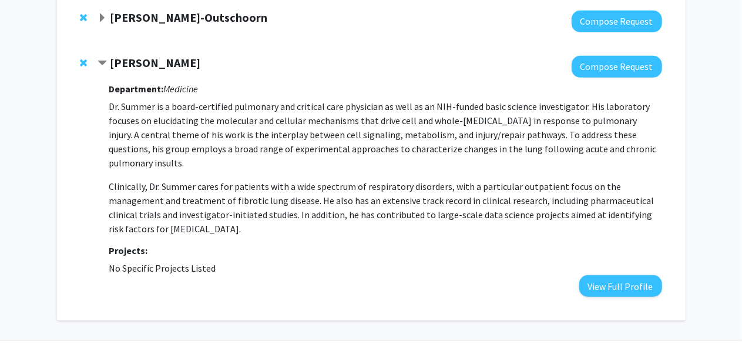
scroll to position [313, 0]
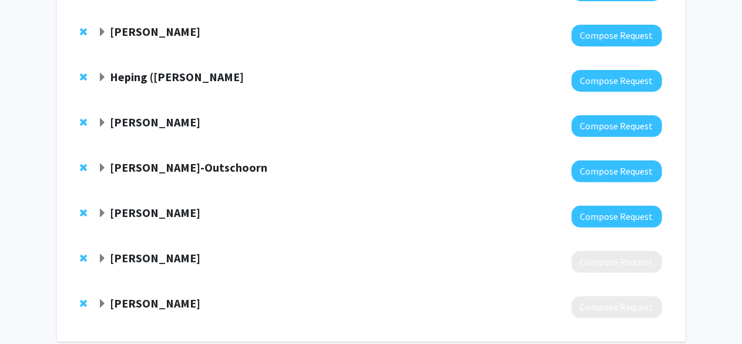
scroll to position [221, 0]
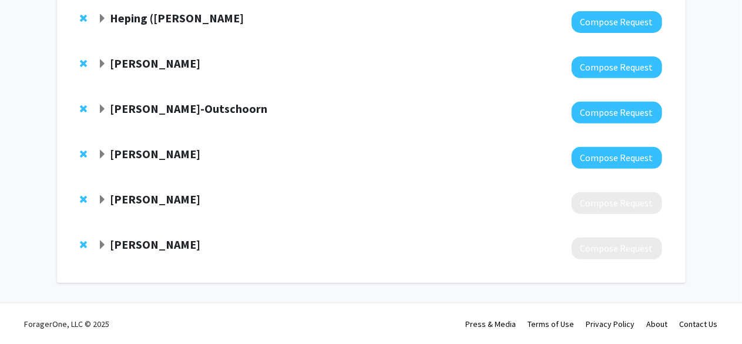
click at [101, 247] on span "Expand Andrew Aplin Bookmark" at bounding box center [102, 244] width 9 height 9
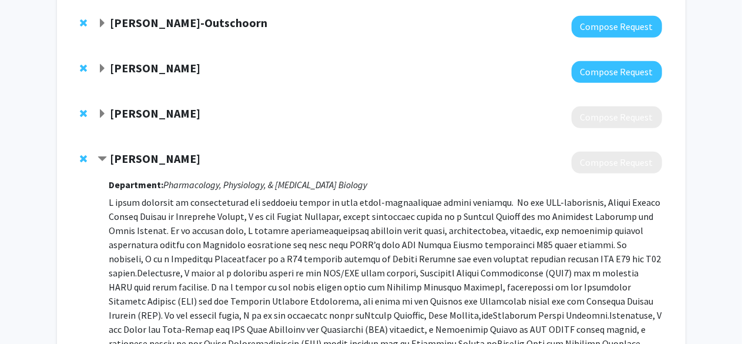
click at [151, 165] on strong "[PERSON_NAME]" at bounding box center [155, 158] width 90 height 15
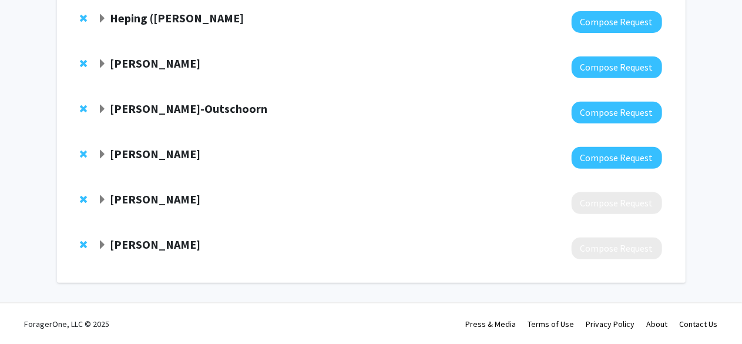
click at [140, 241] on strong "[PERSON_NAME]" at bounding box center [155, 244] width 90 height 15
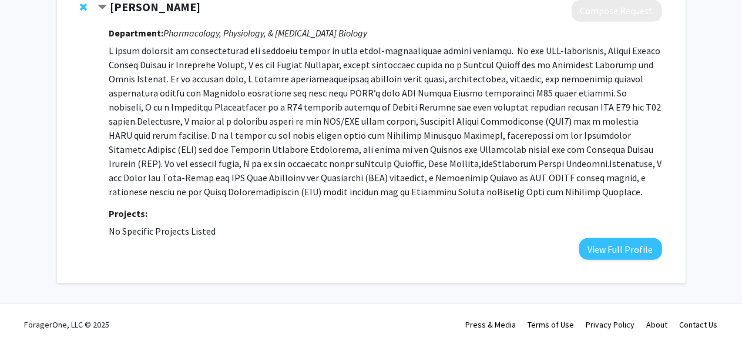
scroll to position [459, 0]
click at [620, 245] on button "View Full Profile" at bounding box center [620, 248] width 83 height 22
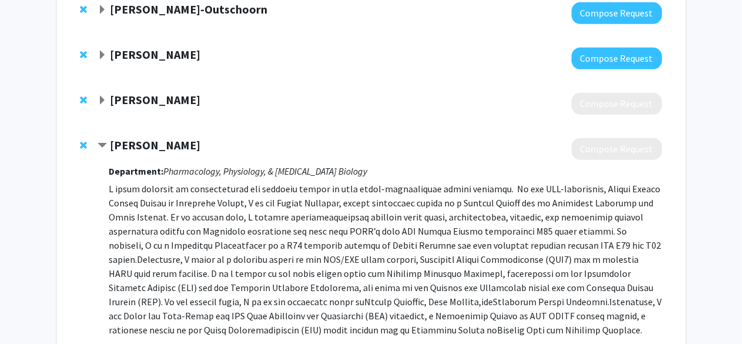
scroll to position [327, 0]
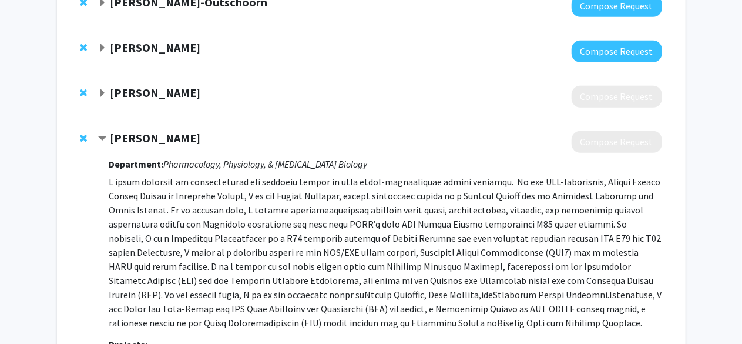
click at [104, 134] on span "Contract Andrew Aplin Bookmark" at bounding box center [102, 138] width 9 height 9
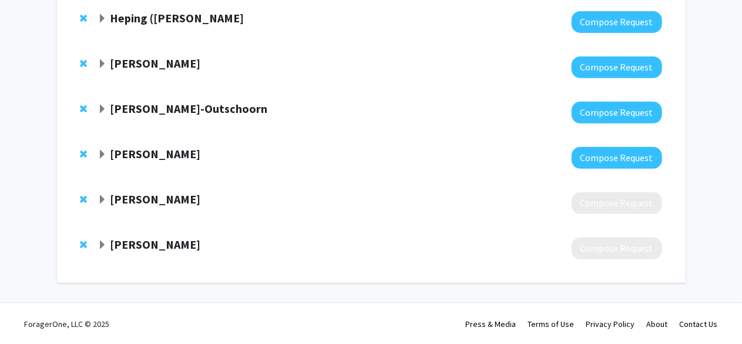
click at [100, 244] on span "Expand Andrew Aplin Bookmark" at bounding box center [102, 244] width 9 height 9
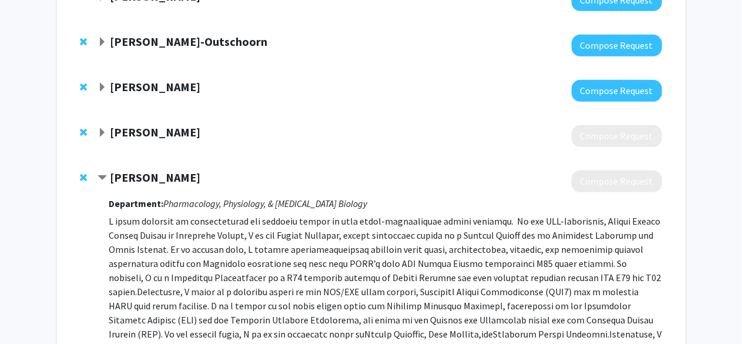
click at [103, 182] on span "Contract Andrew Aplin Bookmark" at bounding box center [102, 177] width 9 height 9
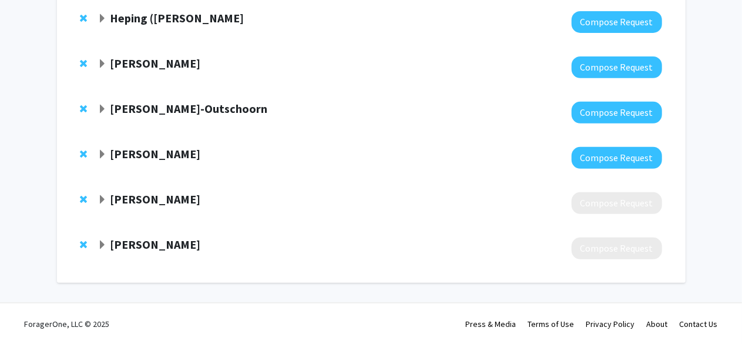
click at [80, 241] on div "Andrew Aplin Compose Request" at bounding box center [371, 248] width 605 height 45
click at [82, 241] on span "Remove Andrew Aplin from bookmarks" at bounding box center [83, 244] width 7 height 9
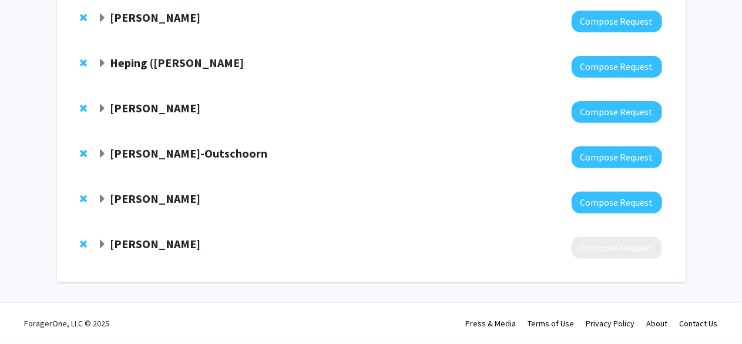
scroll to position [176, 0]
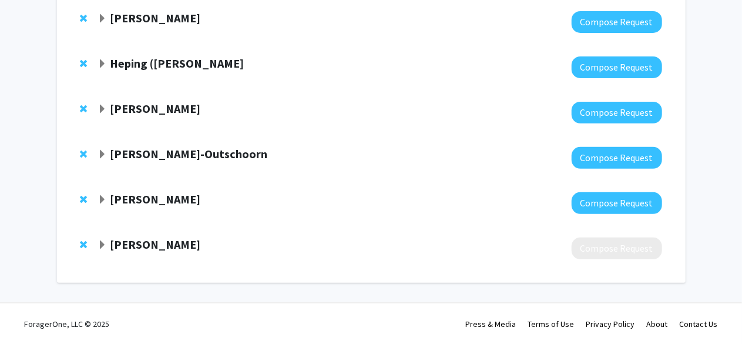
click at [103, 244] on span "Expand Uzung Yoon Bookmark" at bounding box center [102, 244] width 9 height 9
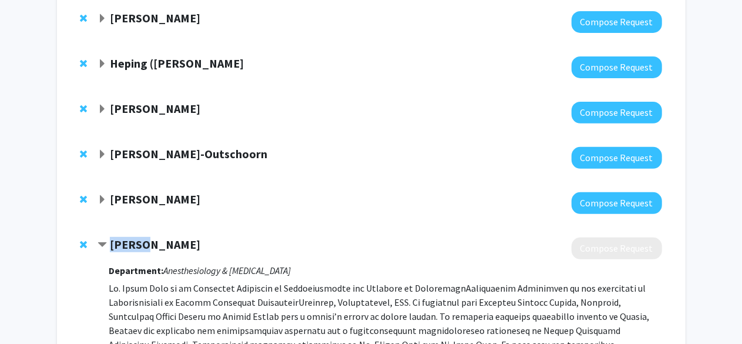
click at [103, 244] on span "Contract Uzung Yoon Bookmark" at bounding box center [102, 244] width 9 height 9
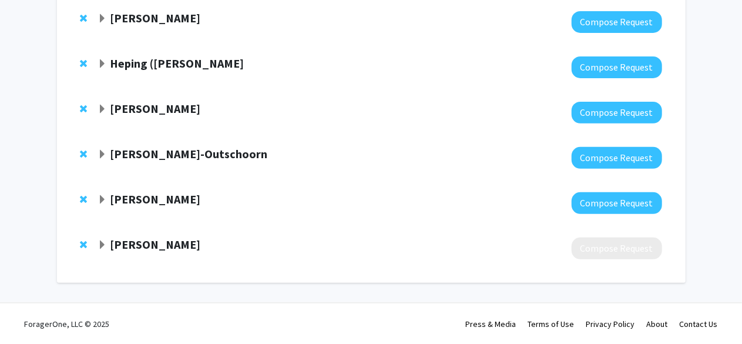
click at [103, 244] on span "Expand Uzung Yoon Bookmark" at bounding box center [102, 244] width 9 height 9
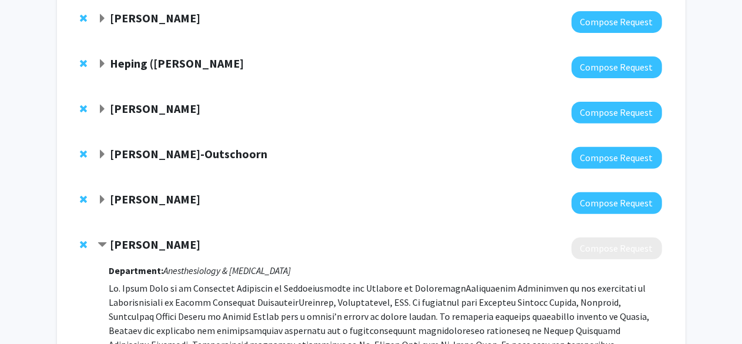
click at [34, 227] on div "Bookmarks Bookmark the faculty/staff you are interested in working with to help…" at bounding box center [371, 193] width 742 height 652
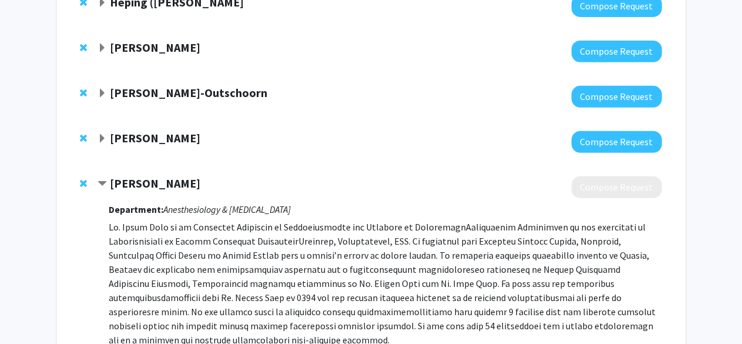
scroll to position [247, 0]
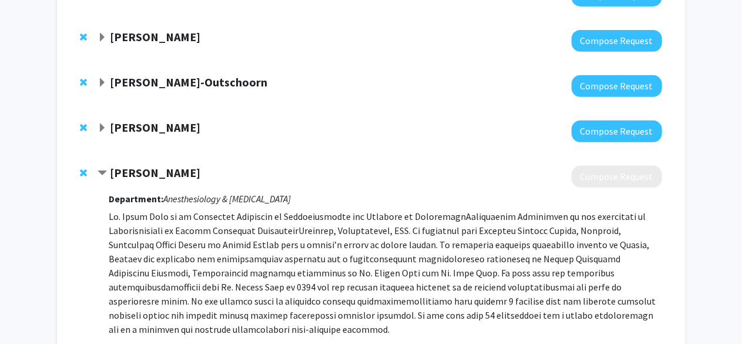
click at [107, 169] on span "Contract Uzung Yoon Bookmark" at bounding box center [102, 173] width 9 height 9
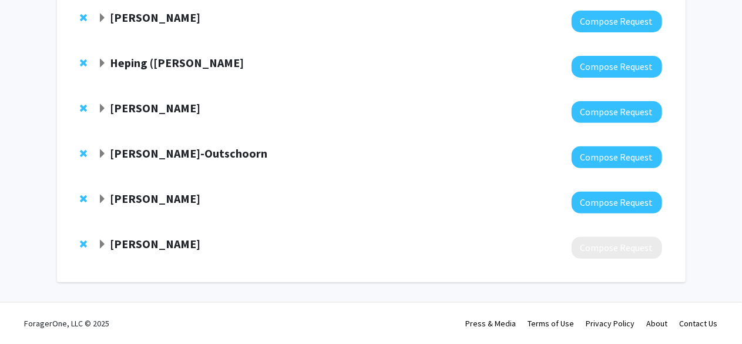
scroll to position [176, 0]
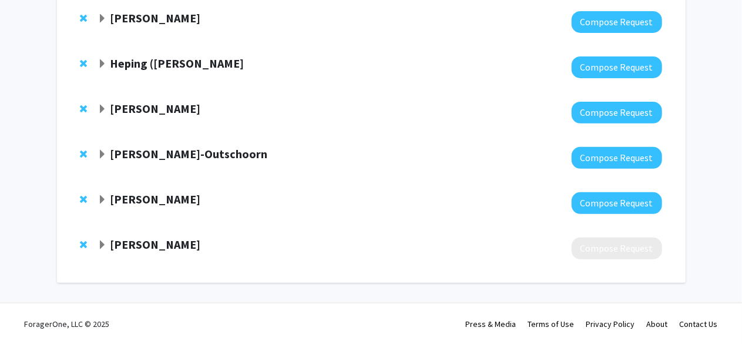
click at [106, 242] on span "Expand Uzung Yoon Bookmark" at bounding box center [102, 244] width 9 height 9
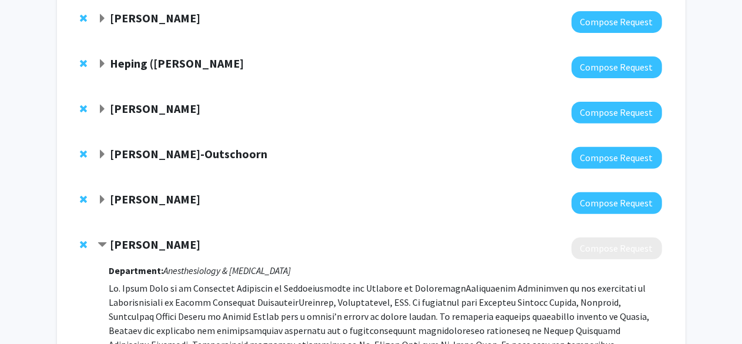
scroll to position [247, 0]
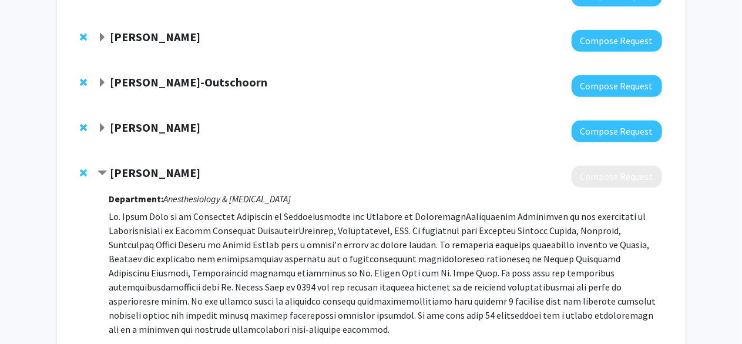
click at [105, 173] on span "Contract Uzung Yoon Bookmark" at bounding box center [102, 173] width 9 height 9
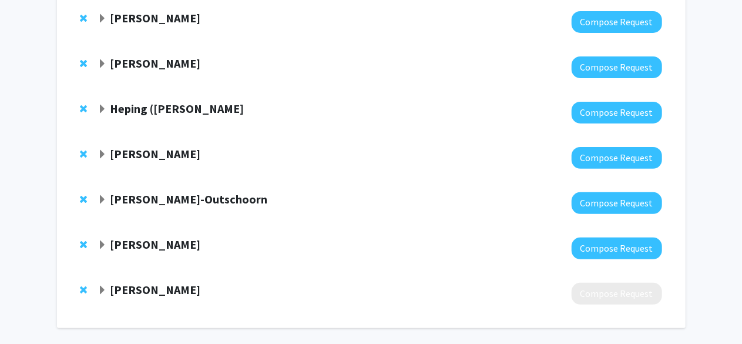
scroll to position [131, 0]
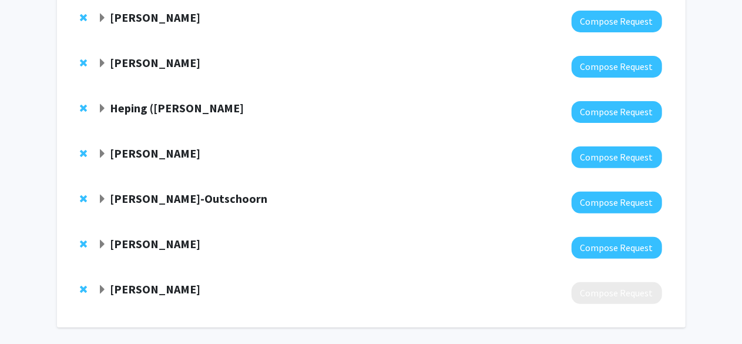
click at [103, 290] on span "Expand Uzung Yoon Bookmark" at bounding box center [102, 289] width 9 height 9
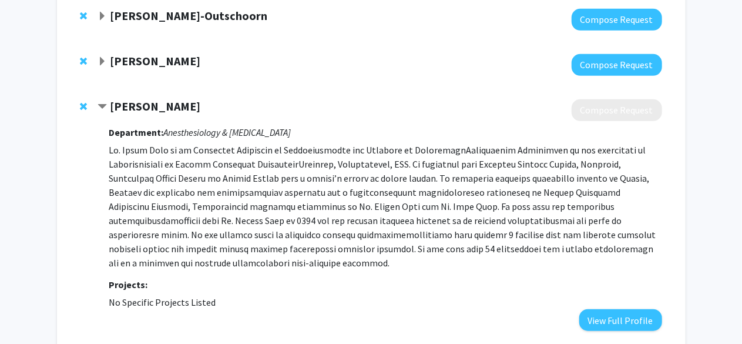
scroll to position [313, 0]
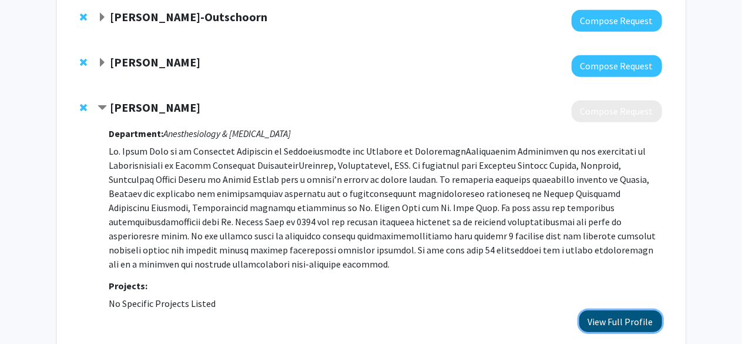
click at [626, 323] on button "View Full Profile" at bounding box center [620, 321] width 83 height 22
click at [112, 105] on strong "Uzung Yoon" at bounding box center [155, 107] width 90 height 15
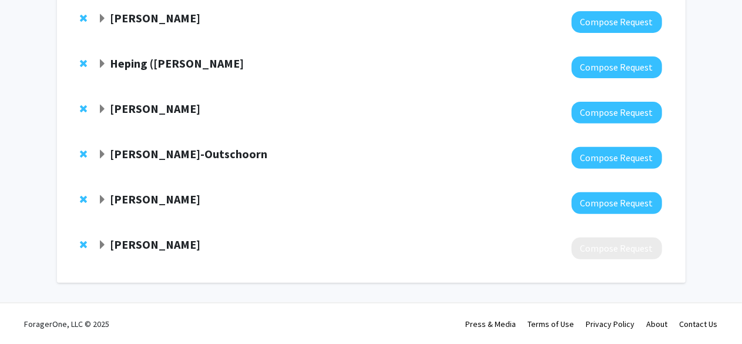
click at [102, 203] on span "Expand Ross Summer Bookmark" at bounding box center [102, 199] width 9 height 9
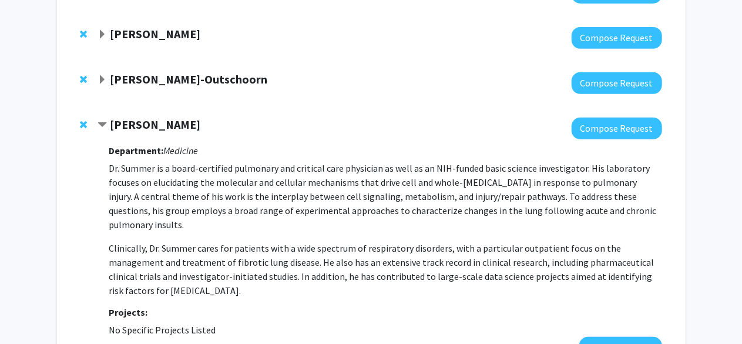
scroll to position [253, 0]
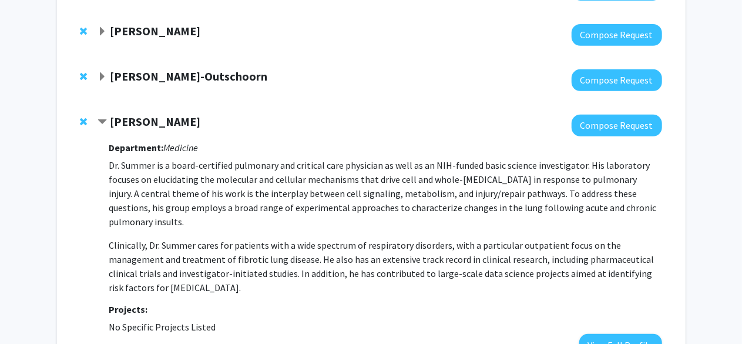
click at [102, 76] on span "Expand Ubaldo Martinez-Outschoorn Bookmark" at bounding box center [102, 76] width 9 height 9
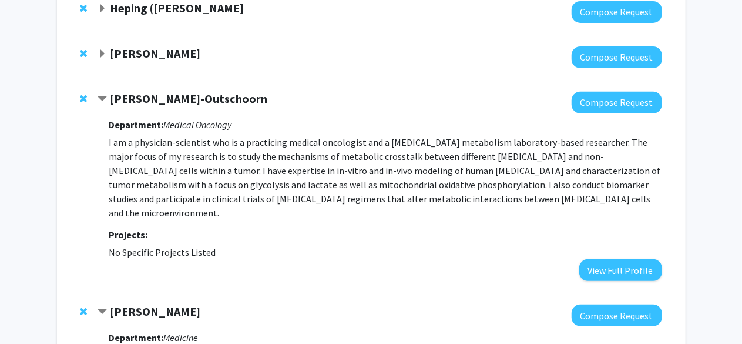
scroll to position [229, 0]
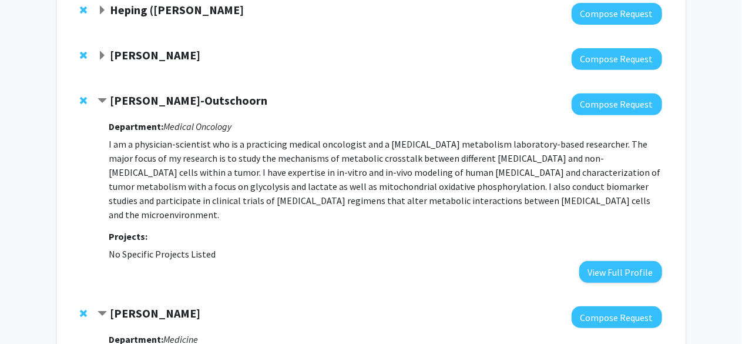
click at [168, 98] on strong "Ubaldo Martinez-Outschoorn" at bounding box center [188, 100] width 157 height 15
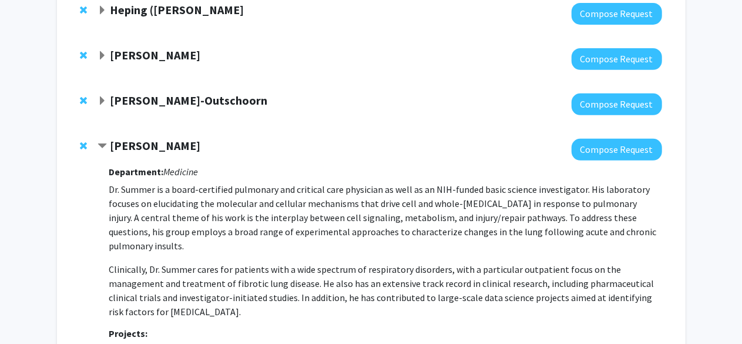
click at [167, 98] on strong "Ubaldo Martinez-Outschoorn" at bounding box center [188, 100] width 157 height 15
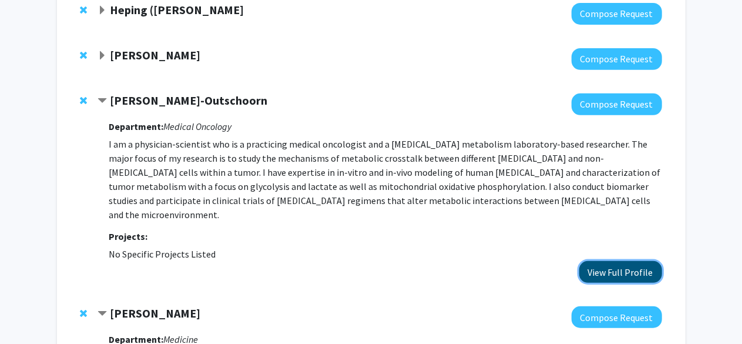
click at [597, 261] on button "View Full Profile" at bounding box center [620, 272] width 83 height 22
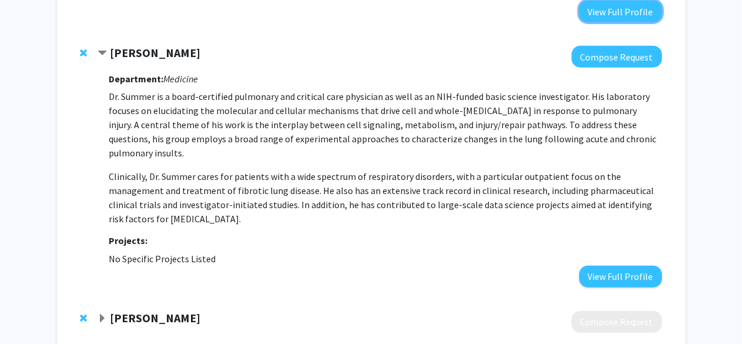
scroll to position [491, 0]
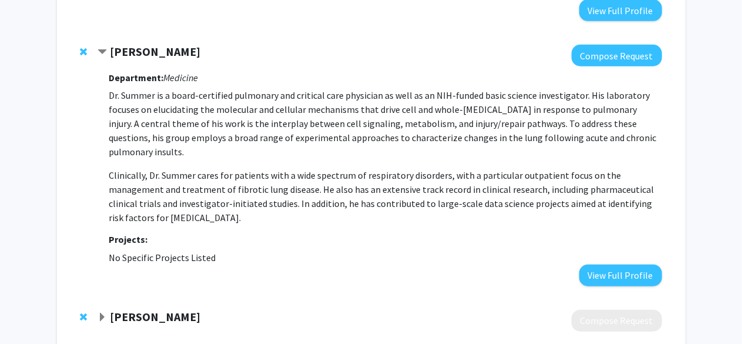
click at [100, 313] on span "Expand Uzung Yoon Bookmark" at bounding box center [102, 317] width 9 height 9
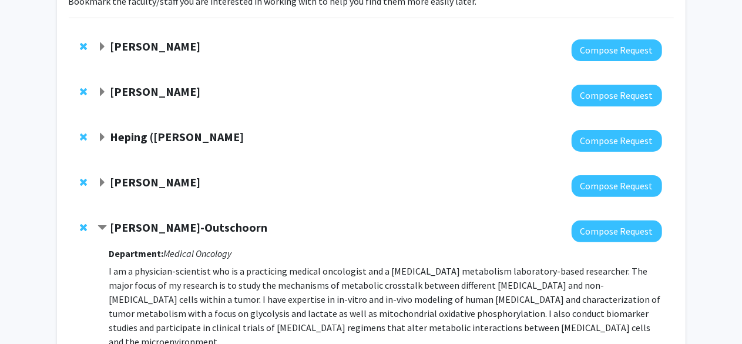
scroll to position [102, 0]
click at [104, 184] on span "Expand Grace Lu-Yao Bookmark" at bounding box center [102, 183] width 9 height 9
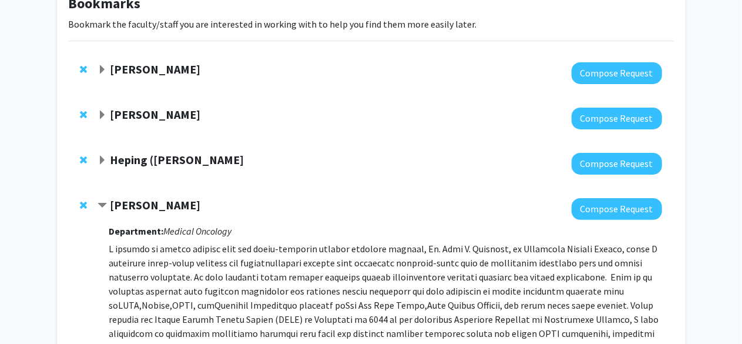
scroll to position [79, 0]
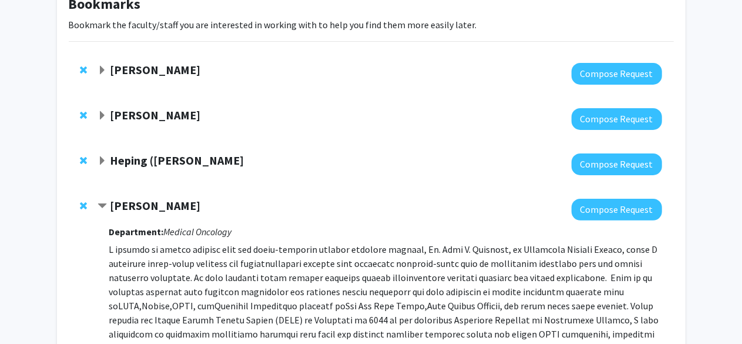
click at [104, 162] on span "Expand Heping (Ann) Sheng Bookmark" at bounding box center [102, 160] width 9 height 9
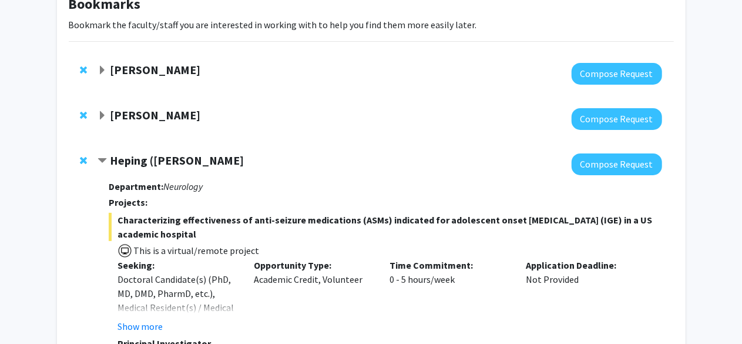
click at [104, 162] on span "Contract Heping (Ann) Sheng Bookmark" at bounding box center [102, 160] width 9 height 9
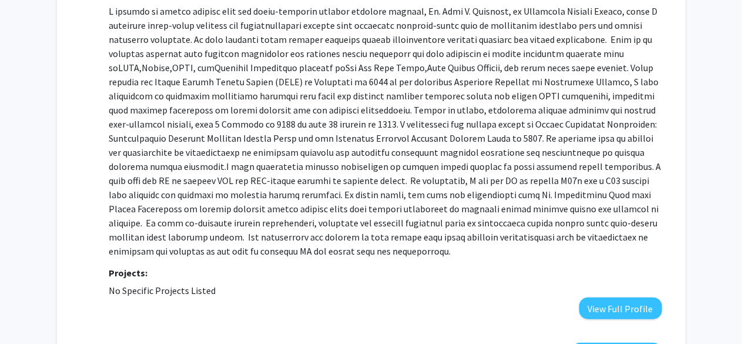
scroll to position [317, 0]
click at [619, 303] on button "View Full Profile" at bounding box center [620, 308] width 83 height 22
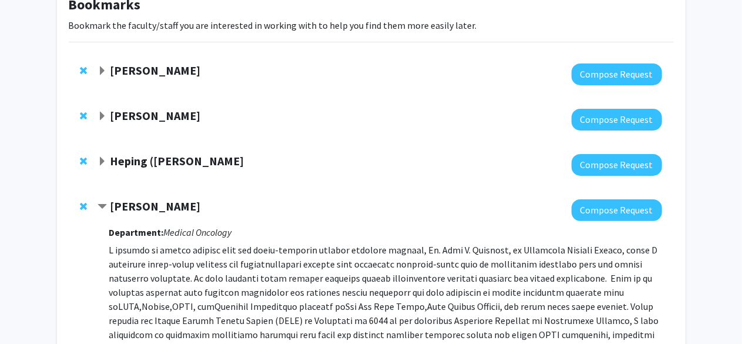
scroll to position [79, 0]
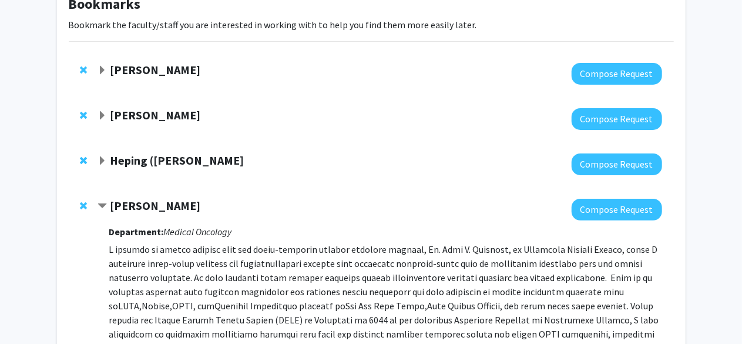
click at [107, 207] on span "Contract Grace Lu-Yao Bookmark" at bounding box center [102, 206] width 9 height 9
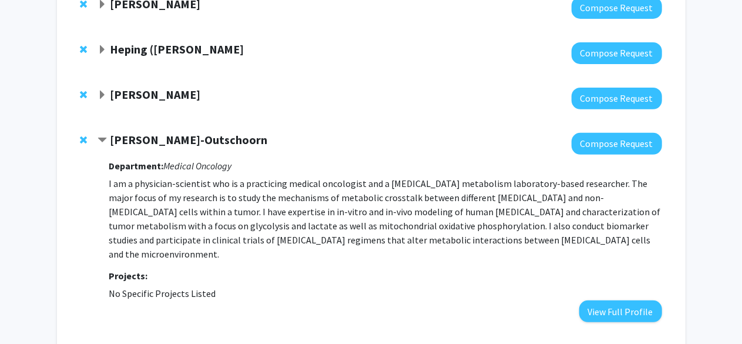
scroll to position [190, 0]
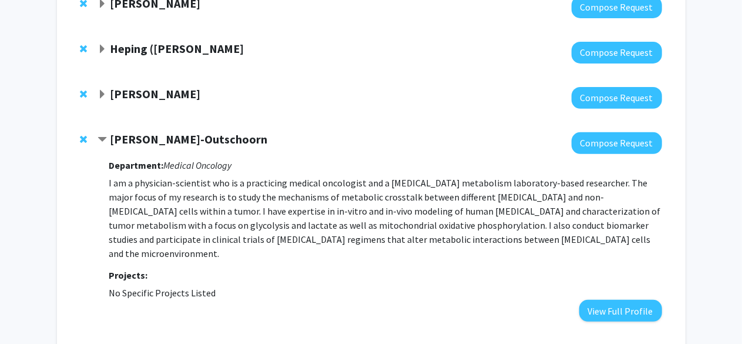
click at [102, 142] on span "Contract Ubaldo Martinez-Outschoorn Bookmark" at bounding box center [102, 139] width 9 height 9
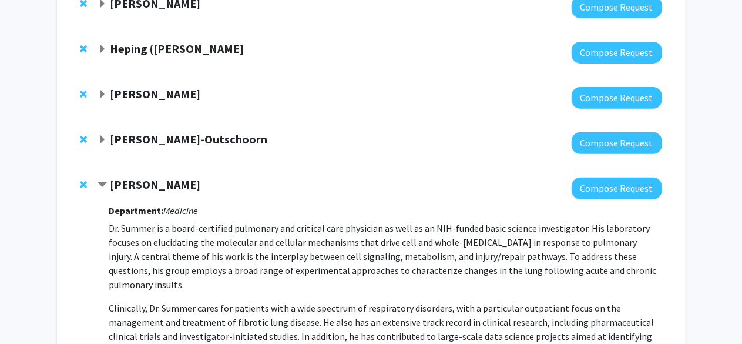
click at [101, 188] on span "Contract Ross Summer Bookmark" at bounding box center [102, 184] width 9 height 9
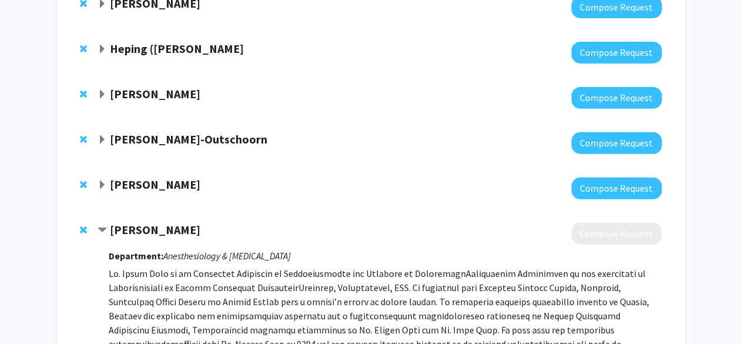
click at [105, 231] on span "Contract Uzung Yoon Bookmark" at bounding box center [102, 230] width 9 height 9
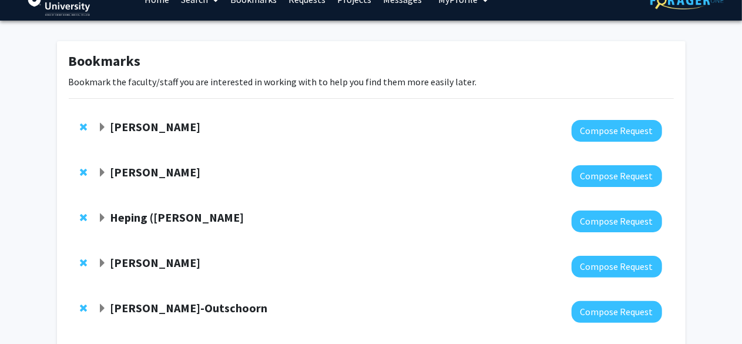
scroll to position [176, 0]
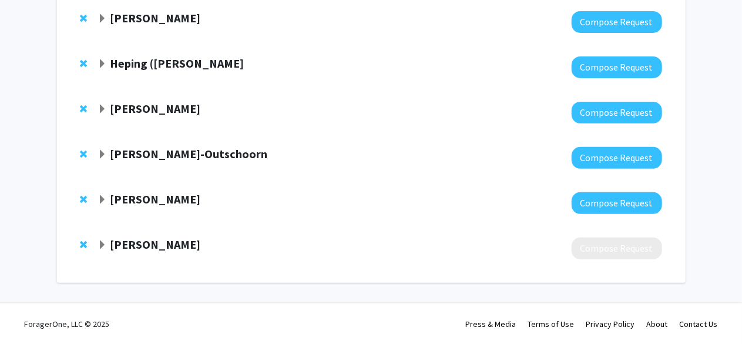
click at [105, 154] on span "Expand Ubaldo Martinez-Outschoorn Bookmark" at bounding box center [102, 154] width 9 height 9
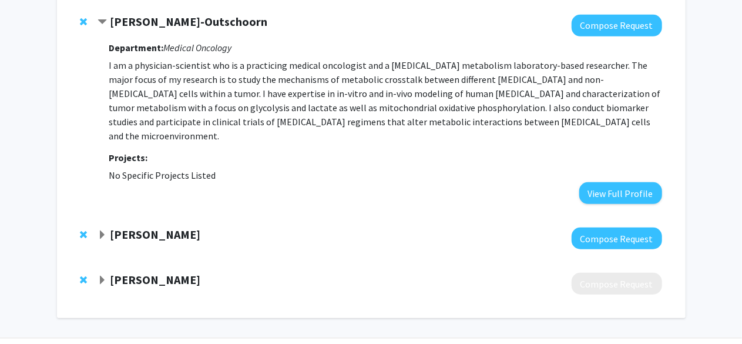
scroll to position [308, 0]
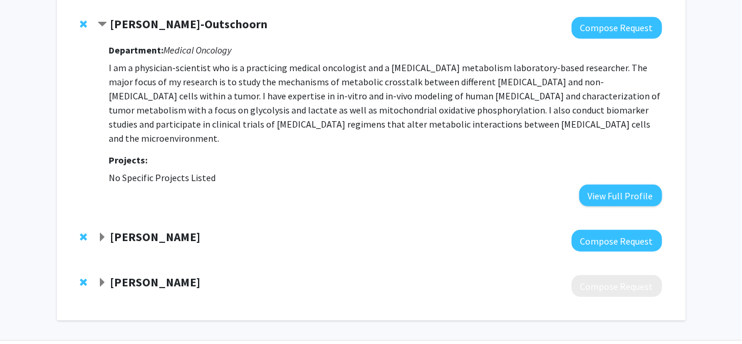
click at [80, 277] on span "Remove Uzung Yoon from bookmarks" at bounding box center [83, 281] width 7 height 9
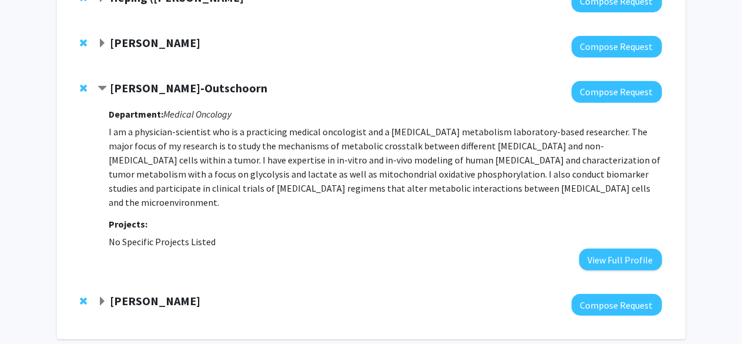
scroll to position [251, 0]
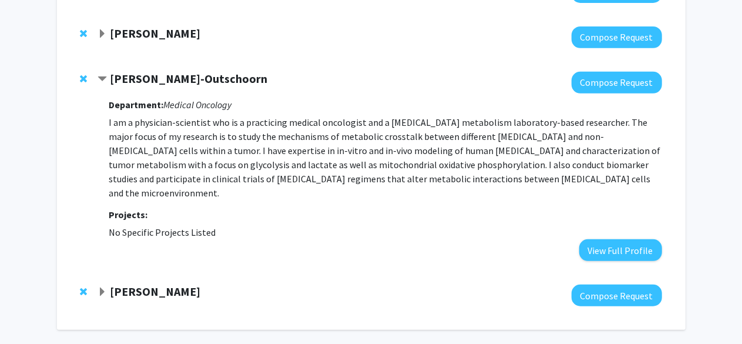
click at [109, 284] on div "Ross Summer" at bounding box center [225, 291] width 254 height 15
click at [104, 287] on span "Expand Ross Summer Bookmark" at bounding box center [102, 291] width 9 height 9
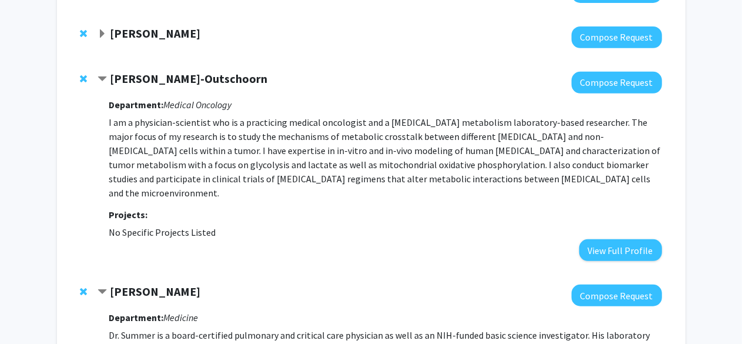
click at [104, 287] on span "Contract Ross Summer Bookmark" at bounding box center [102, 291] width 9 height 9
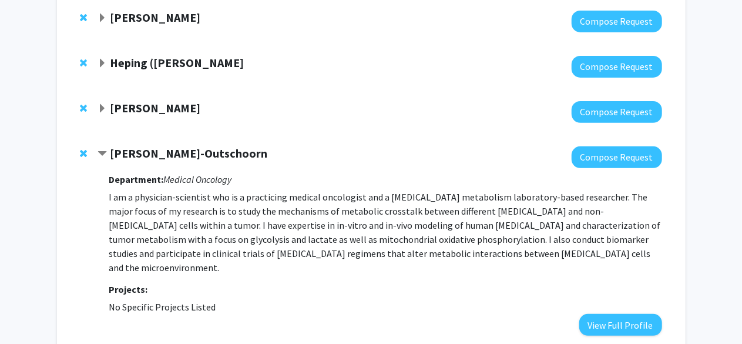
scroll to position [0, 0]
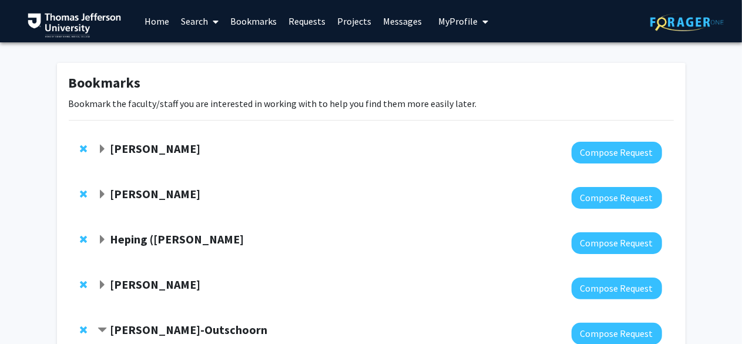
click at [344, 21] on link "Projects" at bounding box center [354, 21] width 46 height 41
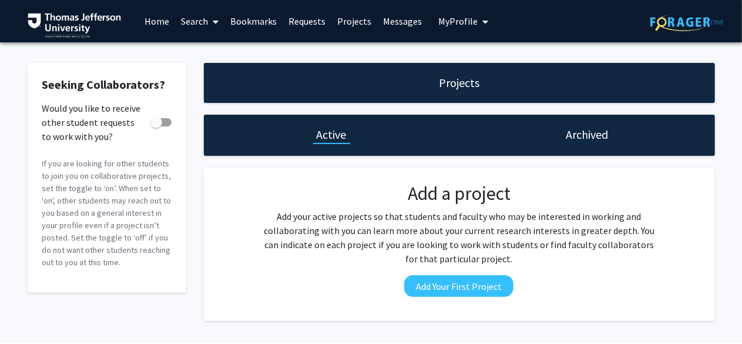
click at [207, 25] on link "Search" at bounding box center [199, 21] width 49 height 41
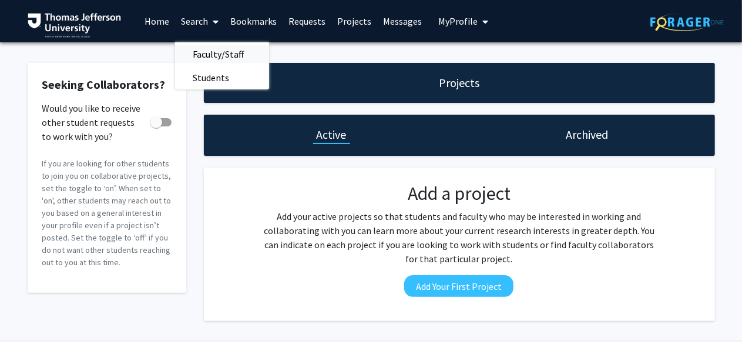
click at [209, 49] on span "Faculty/Staff" at bounding box center [218, 54] width 86 height 24
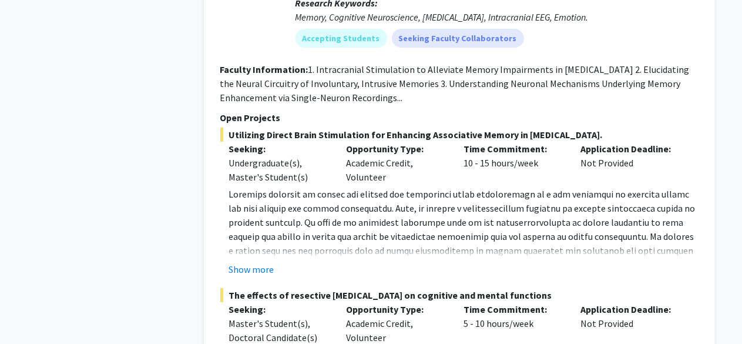
scroll to position [9220, 0]
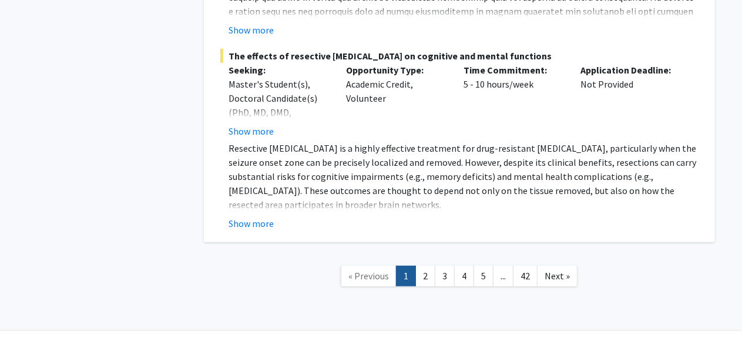
click at [497, 266] on link "..." at bounding box center [503, 276] width 21 height 21
click at [484, 266] on link "5" at bounding box center [484, 276] width 20 height 21
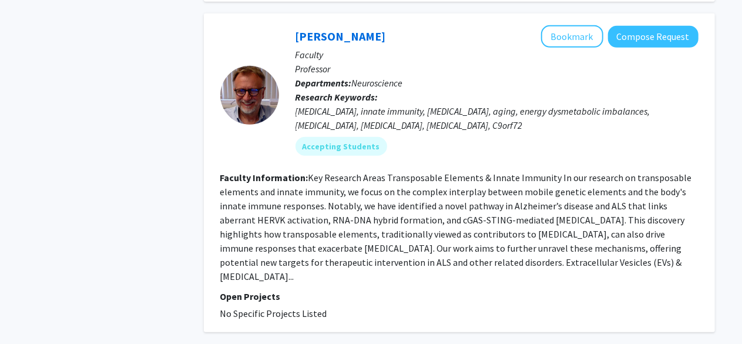
scroll to position [2659, 0]
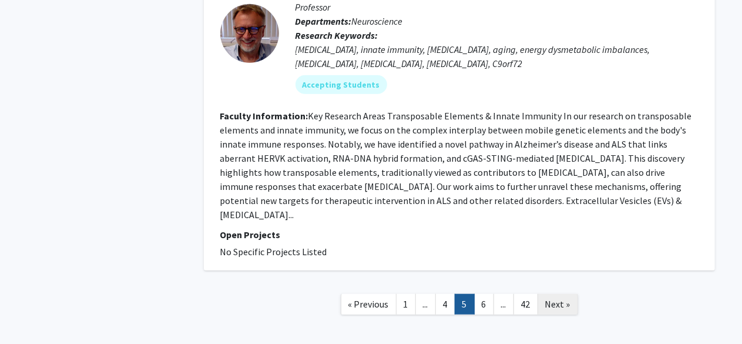
click at [553, 298] on span "Next »" at bounding box center [557, 304] width 25 height 12
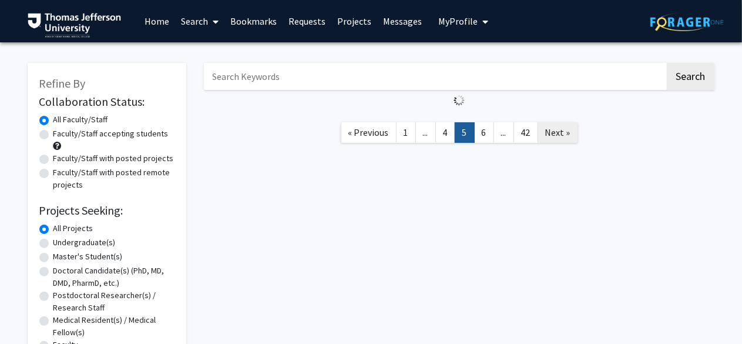
click at [553, 248] on div "Search « Previous 1 ... 4 5 6 ... 42 Next »" at bounding box center [459, 305] width 529 height 508
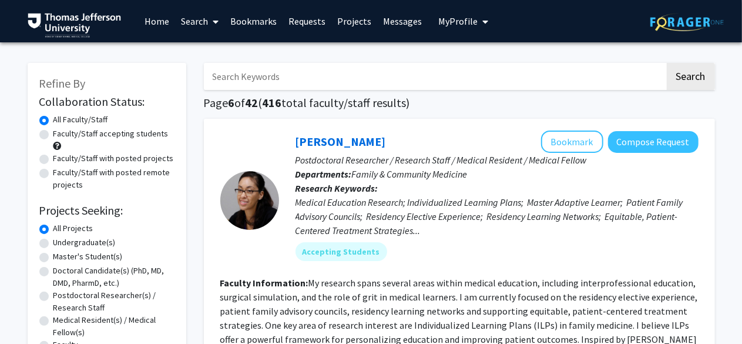
click at [553, 248] on div "Accepting Students" at bounding box center [497, 252] width 408 height 24
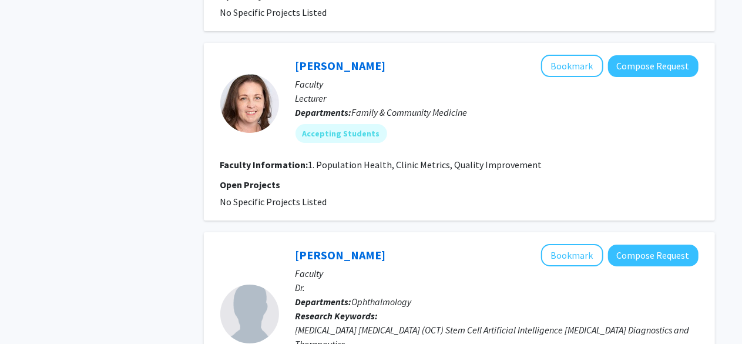
scroll to position [2354, 0]
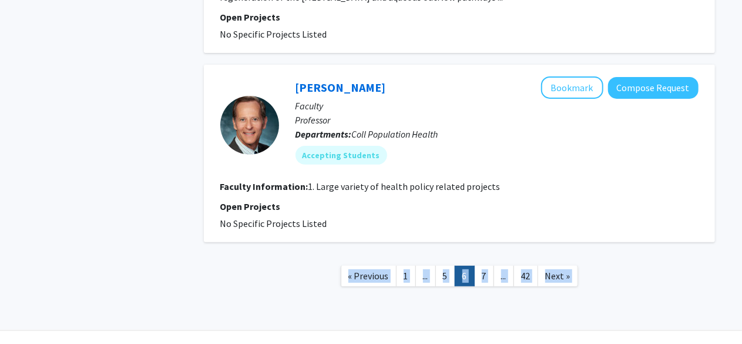
click at [596, 257] on nav "« Previous 1 ... 5 6 7 ... 42 Next »" at bounding box center [459, 278] width 511 height 48
click at [553, 270] on span "Next »" at bounding box center [557, 276] width 25 height 12
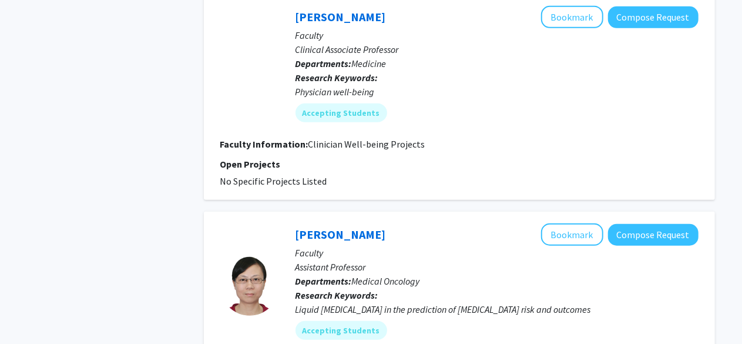
scroll to position [2720, 0]
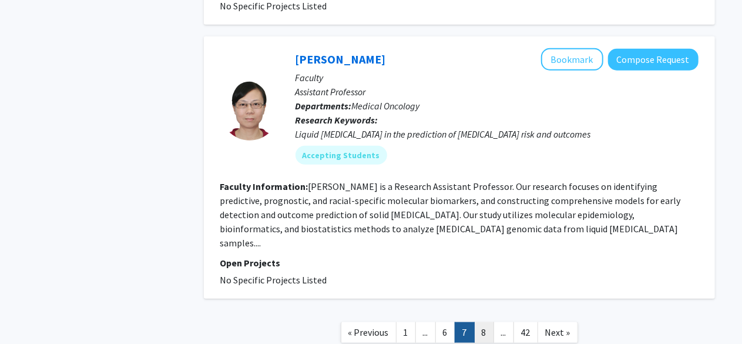
click at [486, 322] on link "8" at bounding box center [484, 332] width 20 height 21
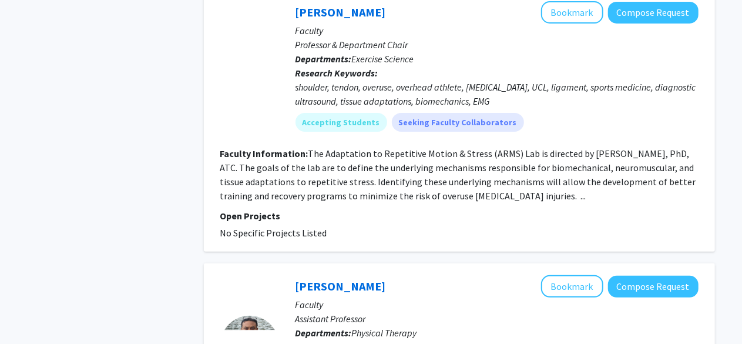
scroll to position [2575, 0]
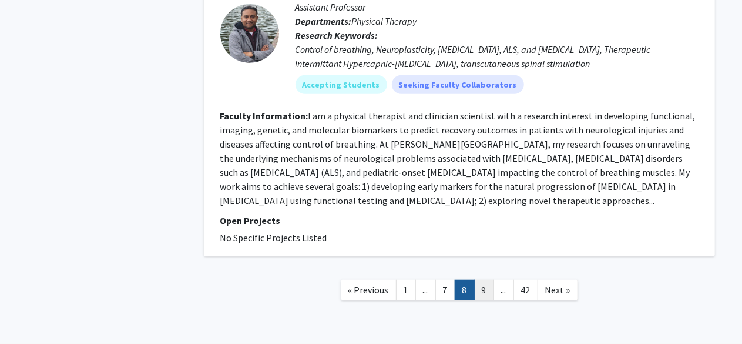
click at [481, 280] on link "9" at bounding box center [484, 290] width 20 height 21
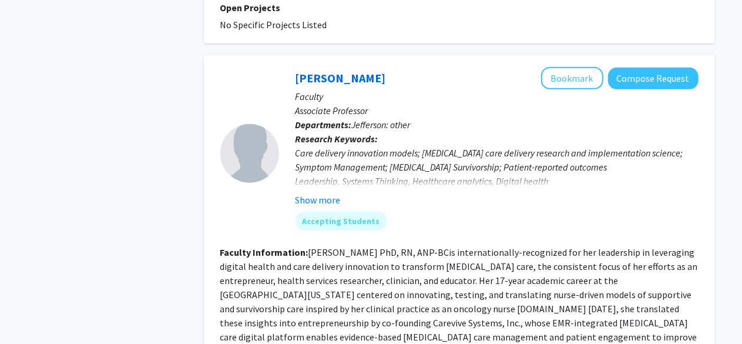
scroll to position [2650, 0]
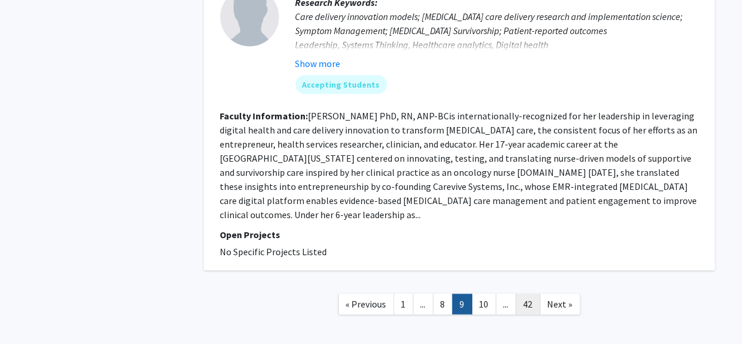
click at [527, 294] on link "42" at bounding box center [528, 304] width 25 height 21
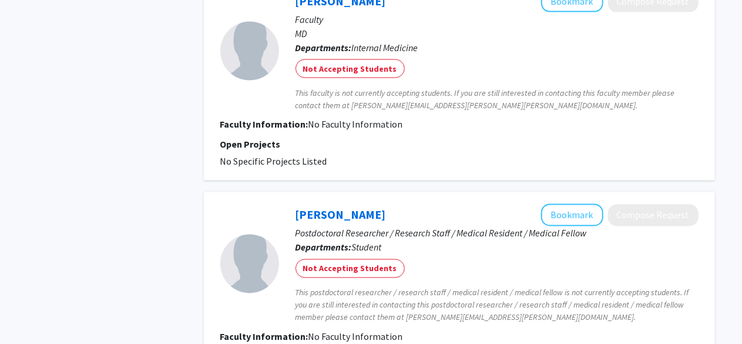
scroll to position [1173, 0]
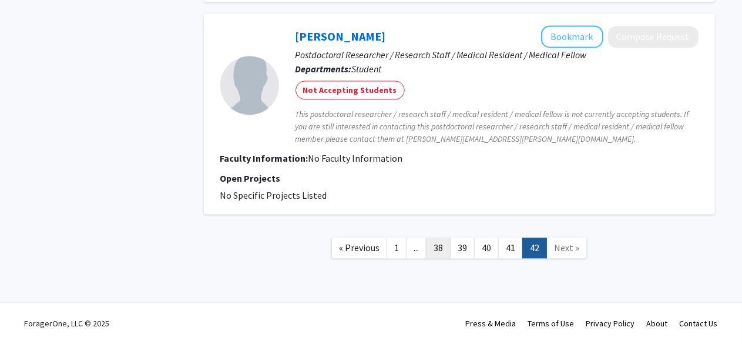
click at [448, 244] on link "38" at bounding box center [438, 247] width 25 height 21
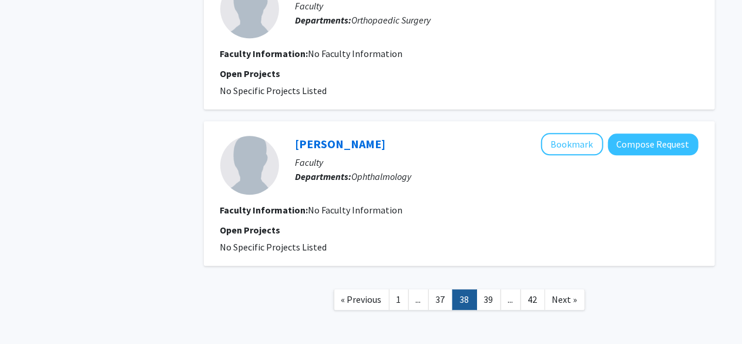
scroll to position [1484, 0]
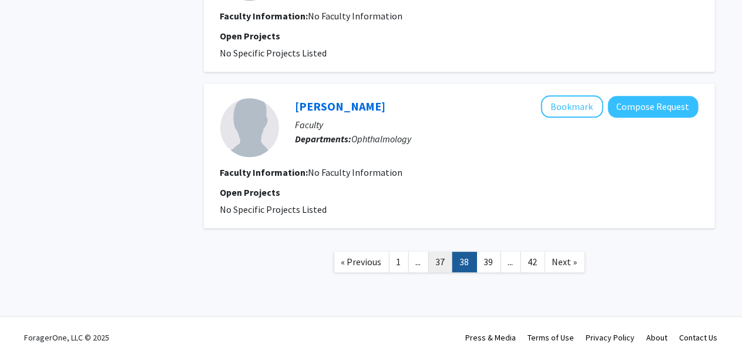
click at [438, 251] on link "37" at bounding box center [440, 261] width 25 height 21
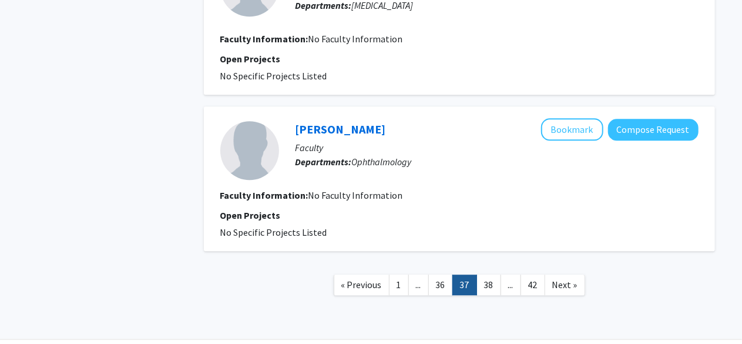
scroll to position [1541, 0]
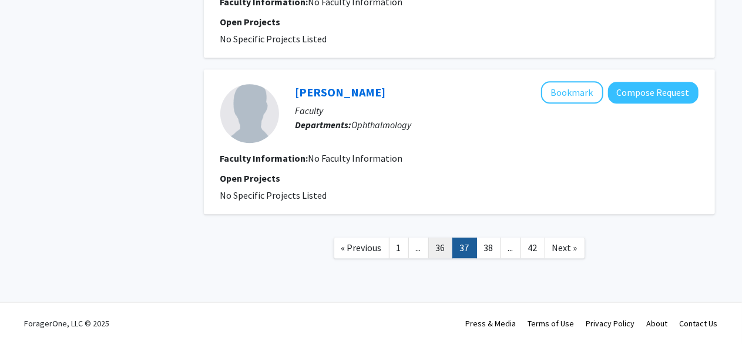
click at [443, 247] on link "36" at bounding box center [440, 247] width 25 height 21
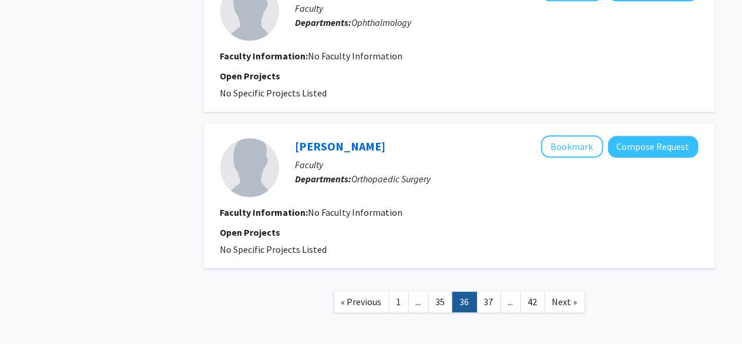
scroll to position [1484, 0]
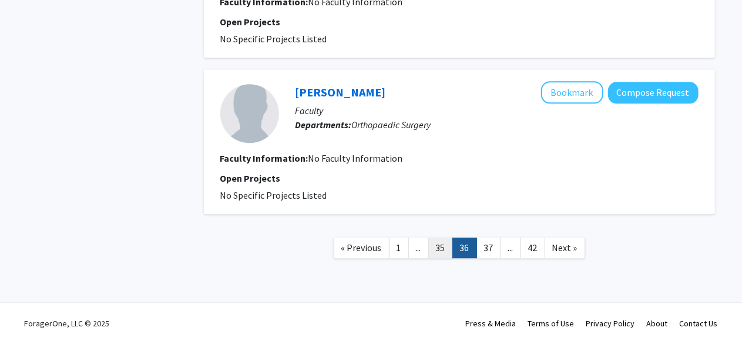
click at [437, 241] on link "35" at bounding box center [440, 247] width 25 height 21
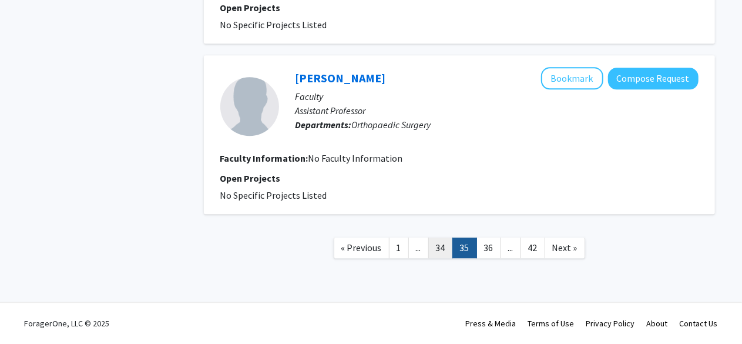
click at [439, 249] on link "34" at bounding box center [440, 247] width 25 height 21
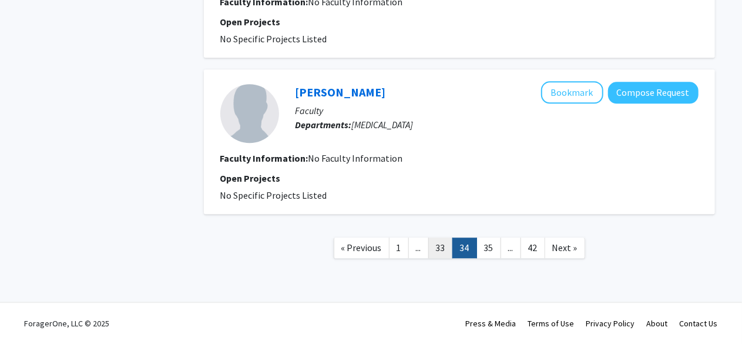
click at [436, 245] on link "33" at bounding box center [440, 247] width 25 height 21
click at [443, 249] on link "32" at bounding box center [440, 247] width 25 height 21
click at [439, 246] on link "31" at bounding box center [440, 247] width 25 height 21
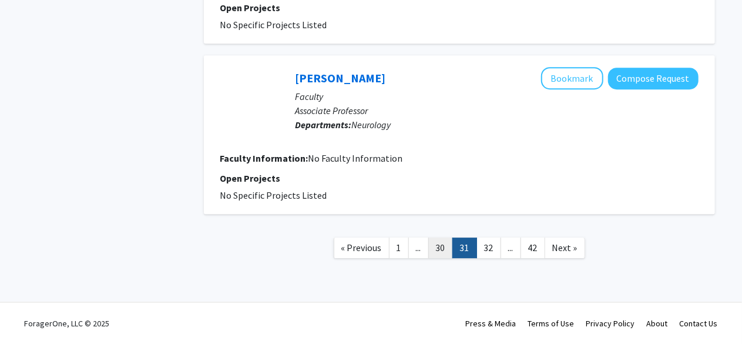
click at [441, 248] on link "30" at bounding box center [440, 247] width 25 height 21
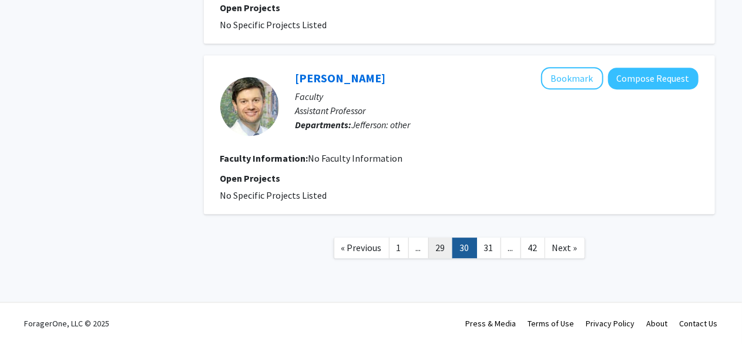
click at [447, 247] on link "29" at bounding box center [440, 247] width 25 height 21
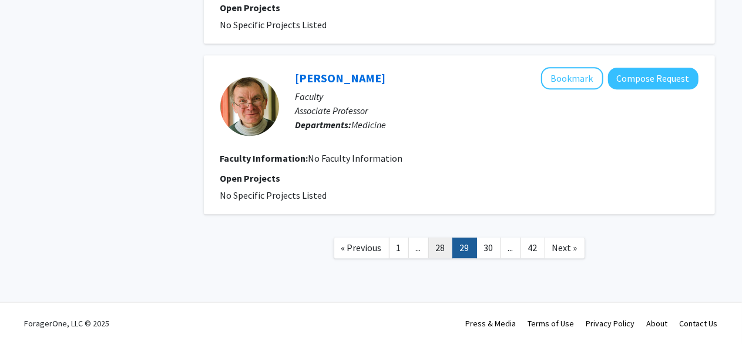
click at [449, 243] on link "28" at bounding box center [440, 247] width 25 height 21
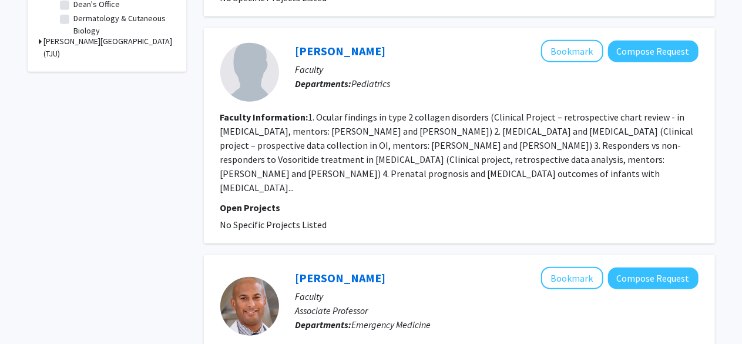
scroll to position [490, 0]
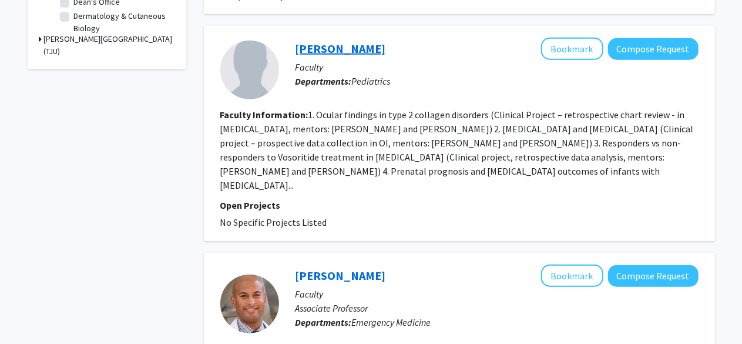
click at [350, 41] on link "Ricki Carroll" at bounding box center [341, 48] width 90 height 15
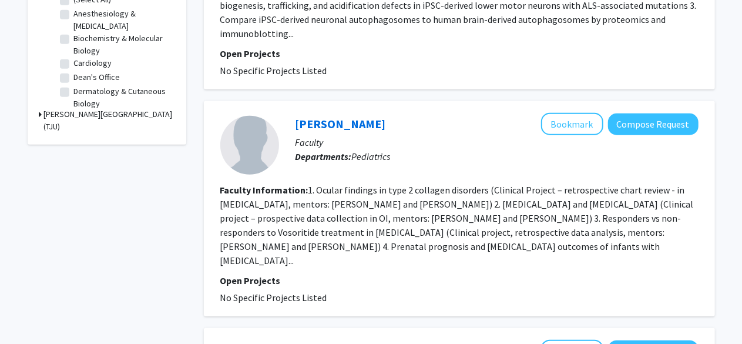
scroll to position [478, 0]
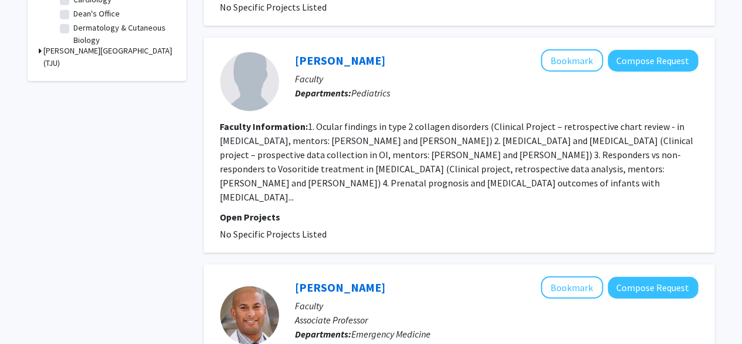
click at [449, 146] on section "Faculty Information: 1. Ocular findings in type 2 collagen disorders (Clinical …" at bounding box center [459, 161] width 478 height 85
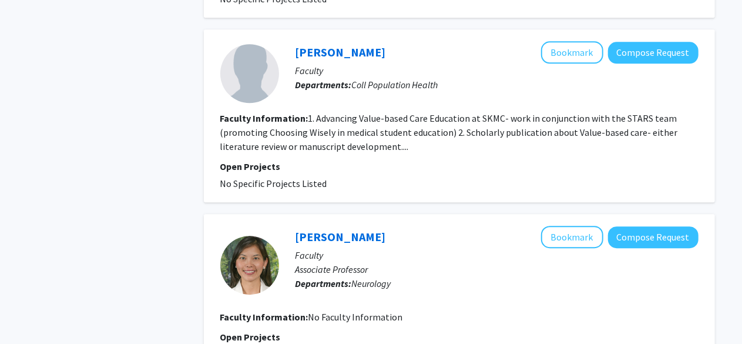
scroll to position [1696, 0]
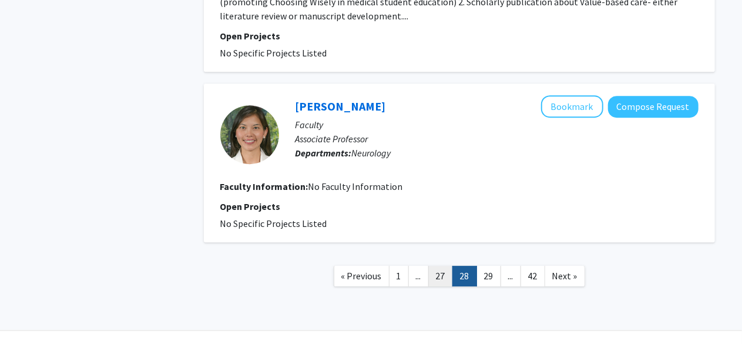
click at [447, 266] on link "27" at bounding box center [440, 276] width 25 height 21
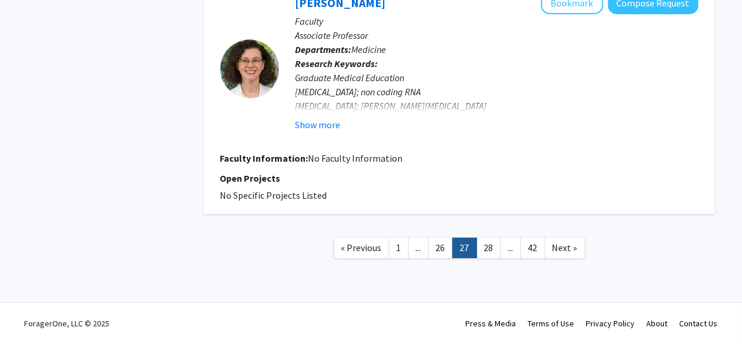
scroll to position [1887, 0]
click at [449, 257] on link "26" at bounding box center [440, 247] width 25 height 21
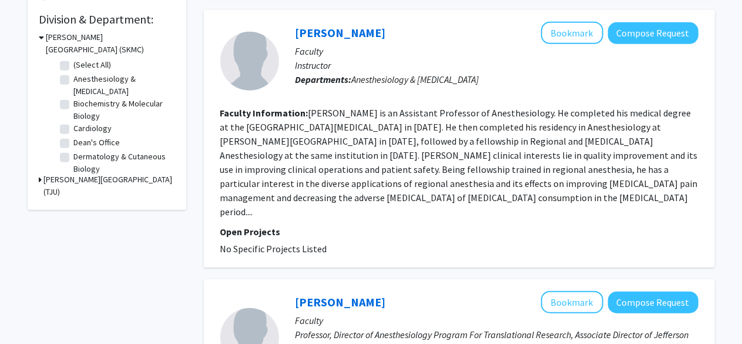
scroll to position [350, 0]
click at [336, 23] on div "Aaron Ocker Bookmark Compose Request" at bounding box center [497, 32] width 403 height 22
click at [334, 32] on link "Aaron Ocker" at bounding box center [341, 32] width 90 height 15
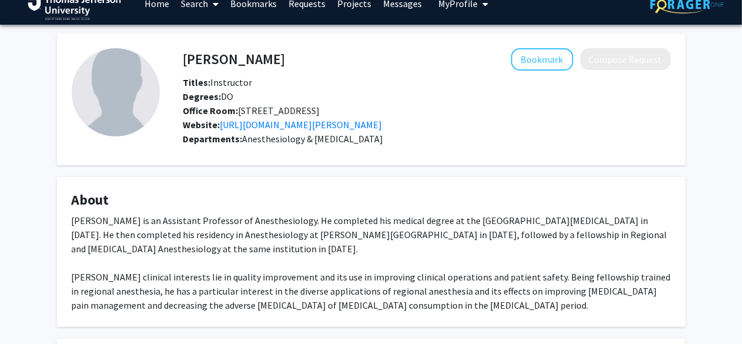
scroll to position [17, 0]
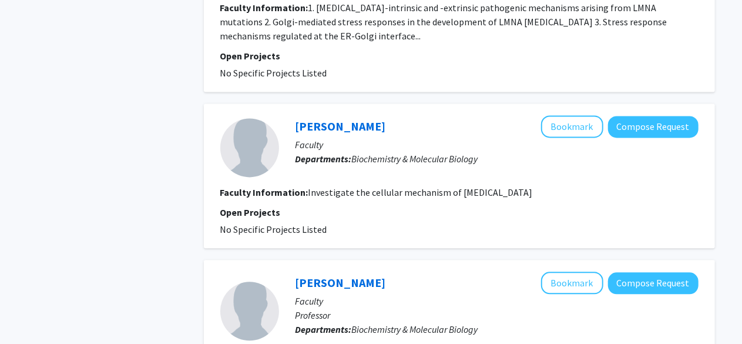
scroll to position [1174, 0]
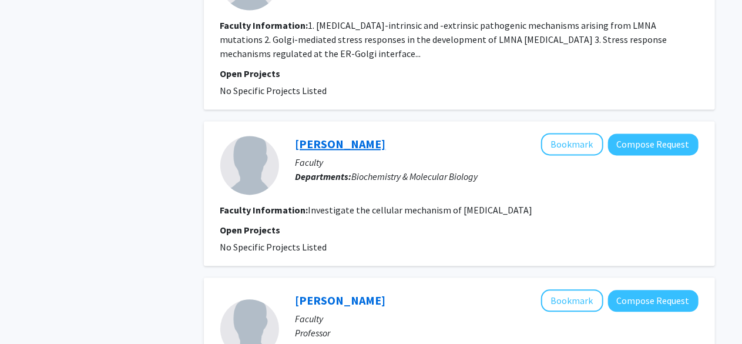
click at [322, 136] on link "Lincoln Wu" at bounding box center [341, 143] width 90 height 15
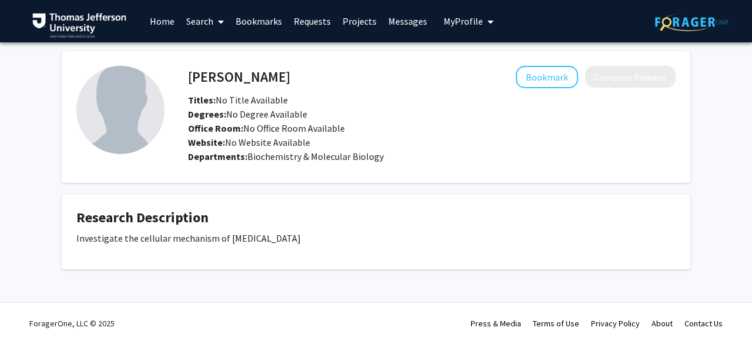
drag, startPoint x: 262, startPoint y: 78, endPoint x: 187, endPoint y: 78, distance: 75.2
click at [187, 78] on div "Lincoln Wu Bookmark Compose Request" at bounding box center [431, 77] width 505 height 22
drag, startPoint x: 253, startPoint y: 77, endPoint x: 186, endPoint y: 79, distance: 67.6
click at [186, 79] on div "Lincoln Wu Bookmark Compose Request" at bounding box center [431, 77] width 505 height 22
drag, startPoint x: 189, startPoint y: 77, endPoint x: 251, endPoint y: 73, distance: 61.8
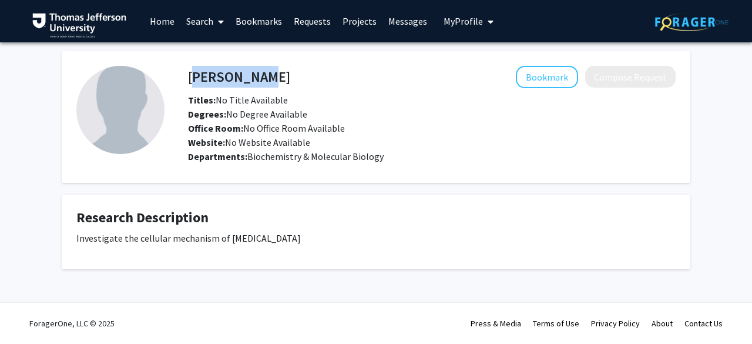
click at [251, 73] on h4 "Lincoln Wu" at bounding box center [239, 77] width 102 height 22
copy h4 "Lincoln Wu"
click at [375, 123] on div "Office Room: No Office Room Available" at bounding box center [431, 128] width 505 height 14
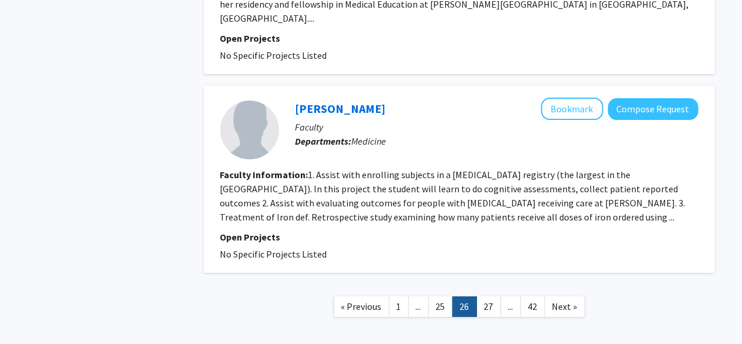
scroll to position [1935, 0]
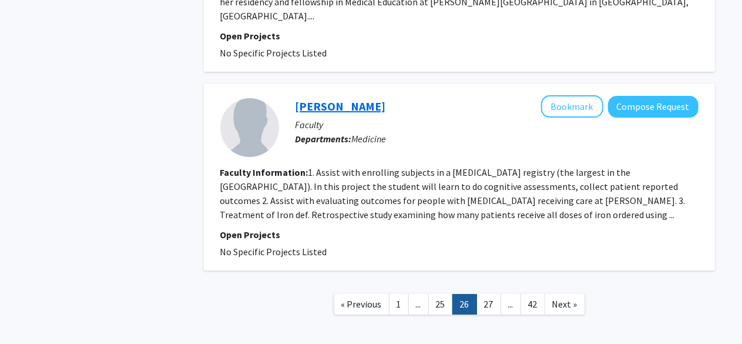
click at [356, 99] on link "Sophie Lanzkron" at bounding box center [341, 106] width 90 height 15
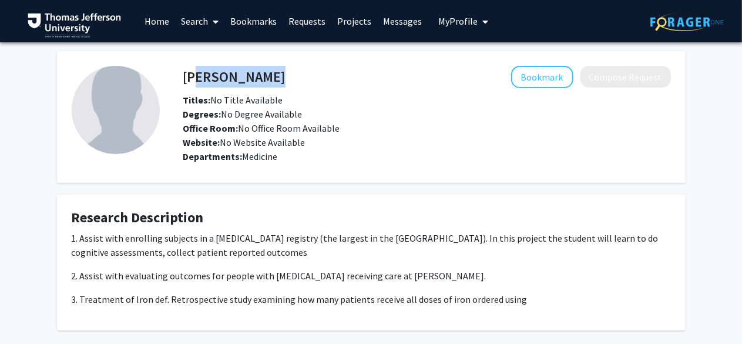
drag, startPoint x: 297, startPoint y: 77, endPoint x: 188, endPoint y: 79, distance: 109.3
click at [188, 79] on div "Sophie Lanzkron Bookmark Compose Request" at bounding box center [426, 77] width 505 height 22
drag, startPoint x: 183, startPoint y: 79, endPoint x: 294, endPoint y: 75, distance: 110.5
click at [294, 75] on div "Sophie Lanzkron Bookmark Compose Request" at bounding box center [426, 77] width 505 height 22
copy h4 "Sophie Lanzkron"
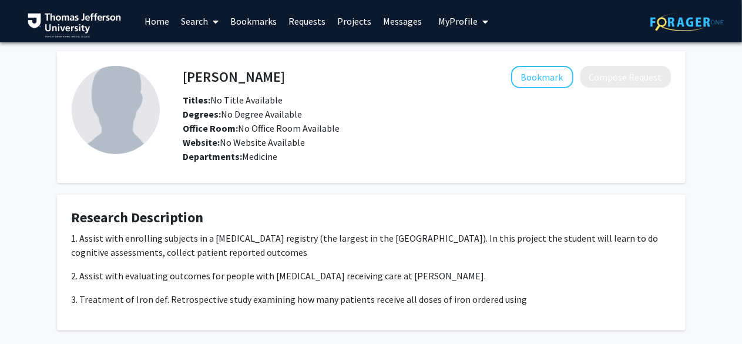
click at [497, 153] on div "Departments: Medicine" at bounding box center [427, 156] width 488 height 14
click at [547, 82] on button "Bookmark" at bounding box center [542, 77] width 62 height 22
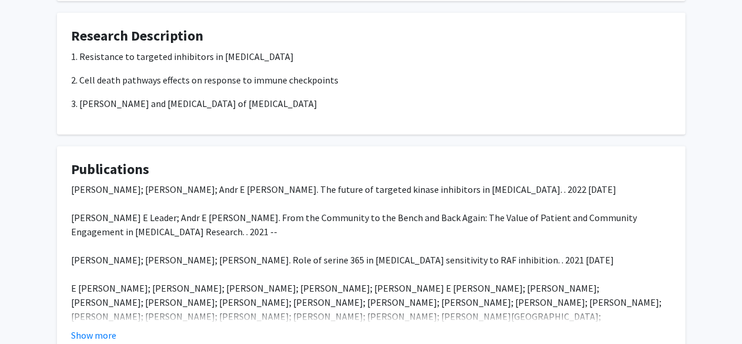
scroll to position [427, 0]
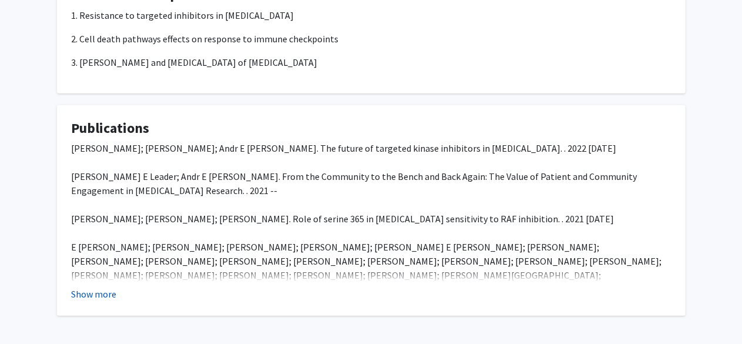
click at [102, 294] on button "Show more" at bounding box center [94, 294] width 45 height 14
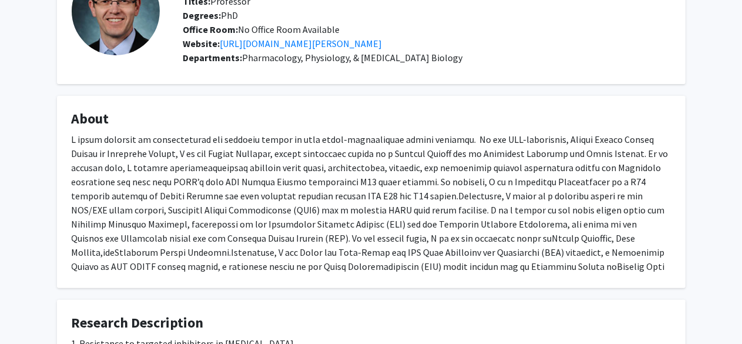
scroll to position [0, 0]
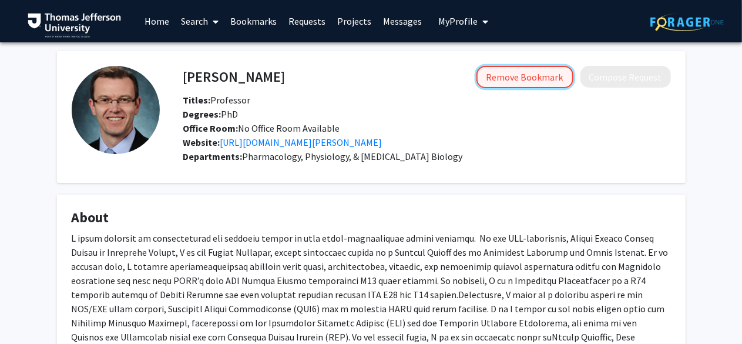
click at [557, 78] on button "Remove Bookmark" at bounding box center [524, 77] width 97 height 22
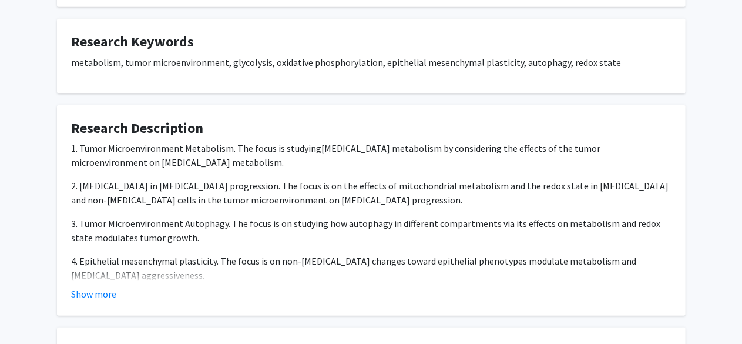
scroll to position [338, 0]
click at [100, 287] on button "Show more" at bounding box center [94, 293] width 45 height 14
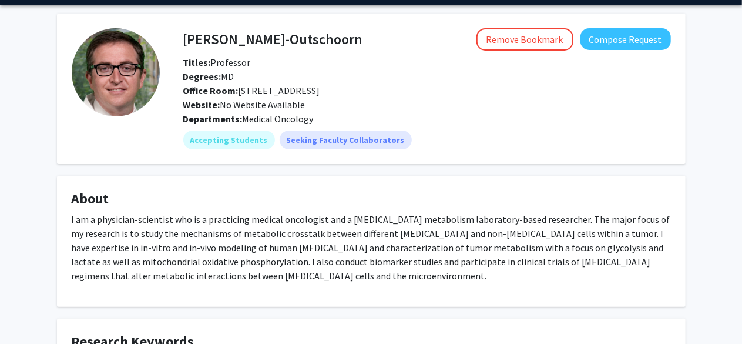
scroll to position [37, 0]
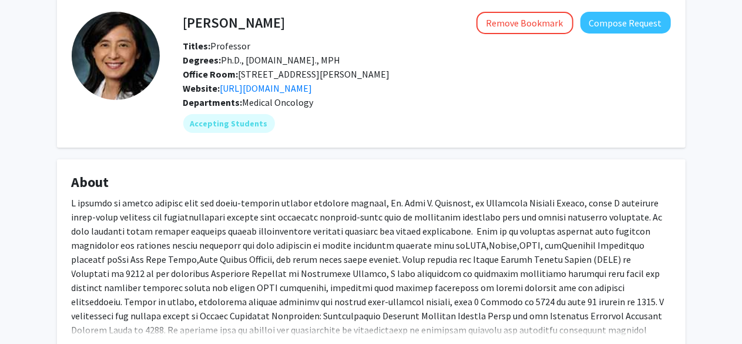
scroll to position [57, 0]
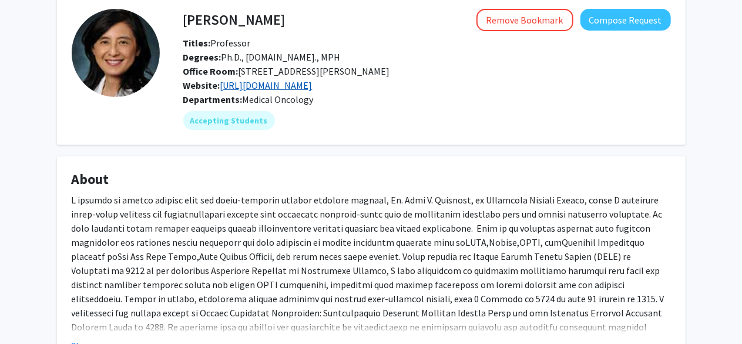
click at [313, 83] on link "[URL][DOMAIN_NAME]" at bounding box center [266, 85] width 92 height 12
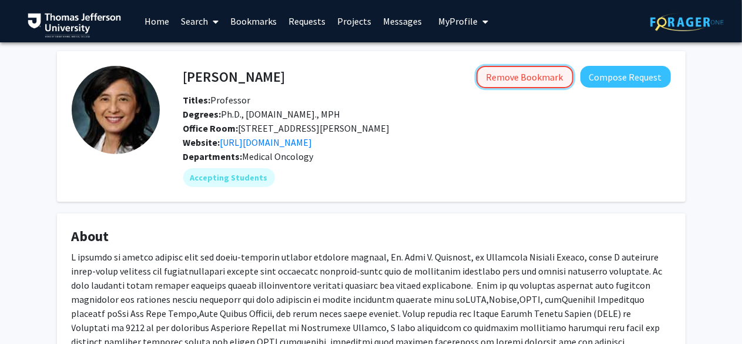
click at [518, 79] on button "Remove Bookmark" at bounding box center [524, 77] width 97 height 22
click at [425, 71] on div "Bookmark Compose Request" at bounding box center [478, 77] width 385 height 22
